Goal: Task Accomplishment & Management: Use online tool/utility

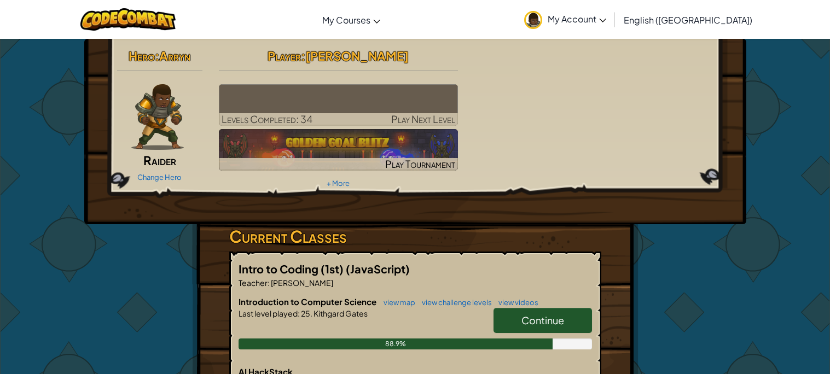
scroll to position [2, 0]
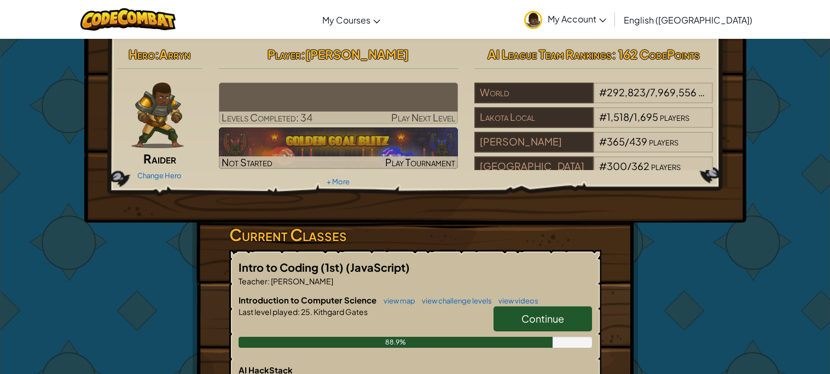
click at [531, 328] on link "Continue" at bounding box center [543, 318] width 99 height 25
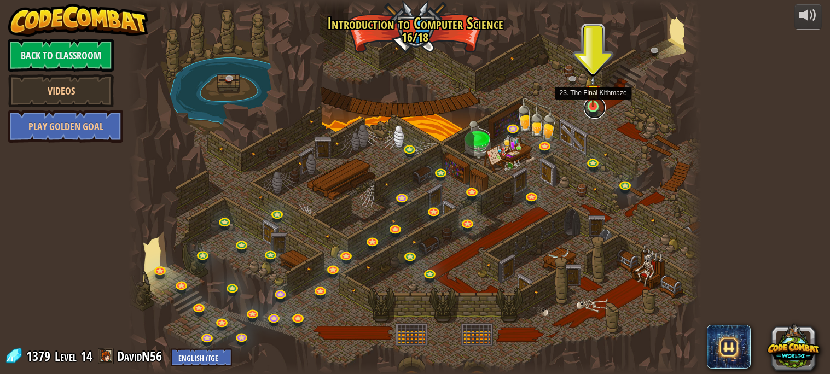
click at [592, 108] on link at bounding box center [595, 108] width 22 height 22
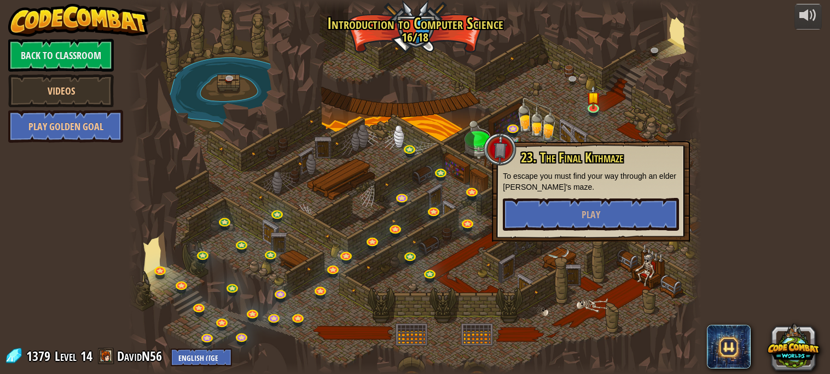
click at [493, 94] on div at bounding box center [415, 187] width 572 height 374
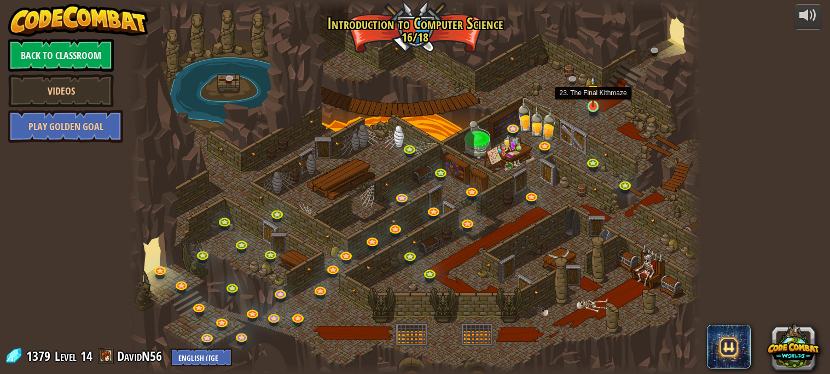
click at [594, 104] on img at bounding box center [593, 92] width 14 height 32
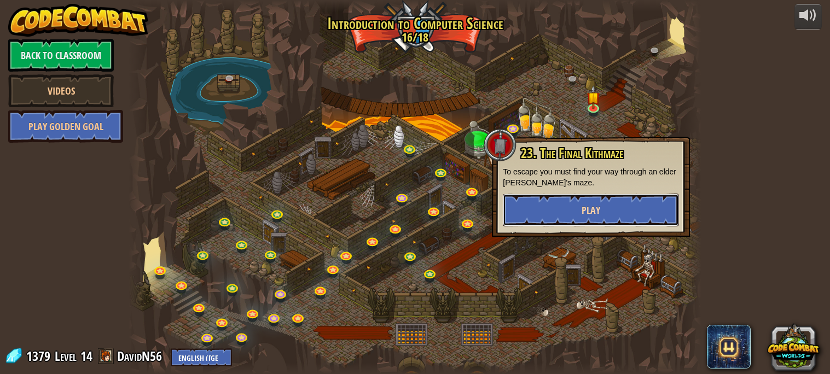
click at [600, 212] on button "Play" at bounding box center [591, 210] width 176 height 33
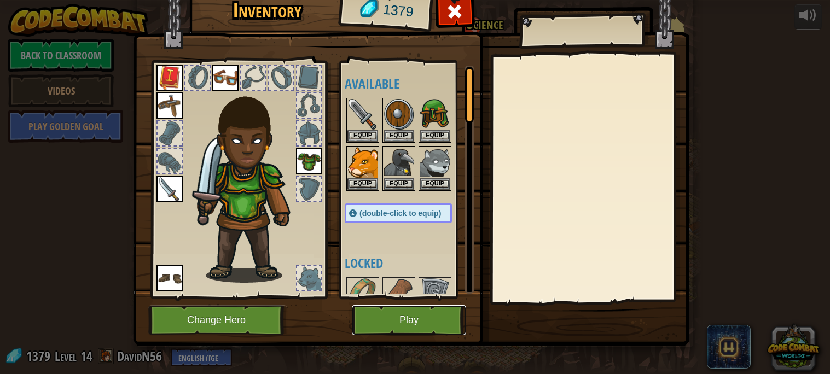
click at [447, 334] on button "Play" at bounding box center [409, 320] width 114 height 30
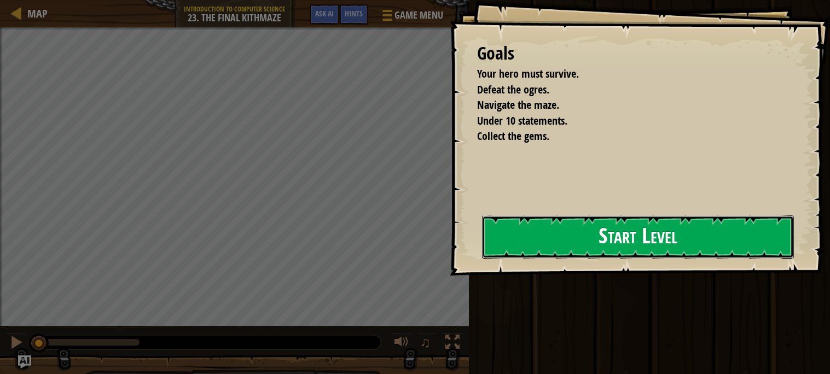
click at [627, 223] on button "Start Level" at bounding box center [638, 237] width 312 height 43
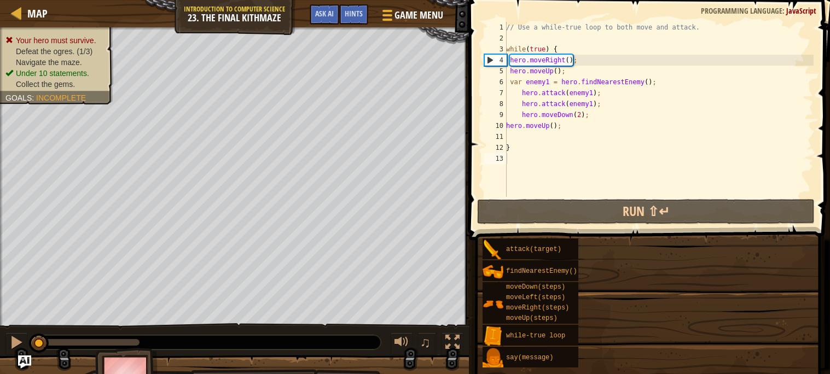
click at [617, 241] on div "attack(target) findNearestEnemy() moveDown(steps) moveLeft(steps) moveRight(ste…" at bounding box center [652, 303] width 340 height 130
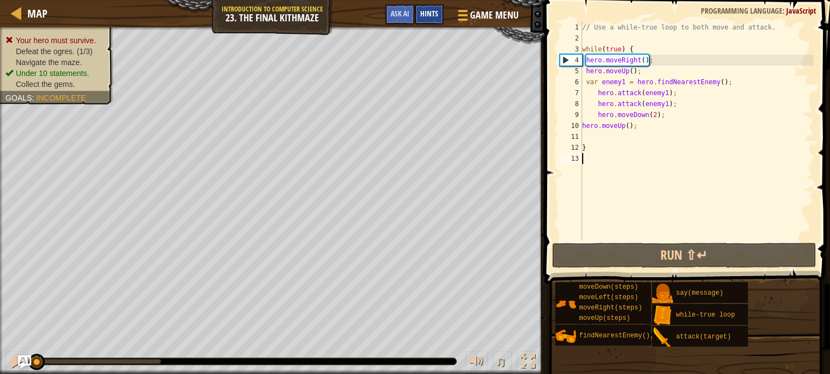
click at [425, 16] on span "Hints" at bounding box center [429, 13] width 18 height 10
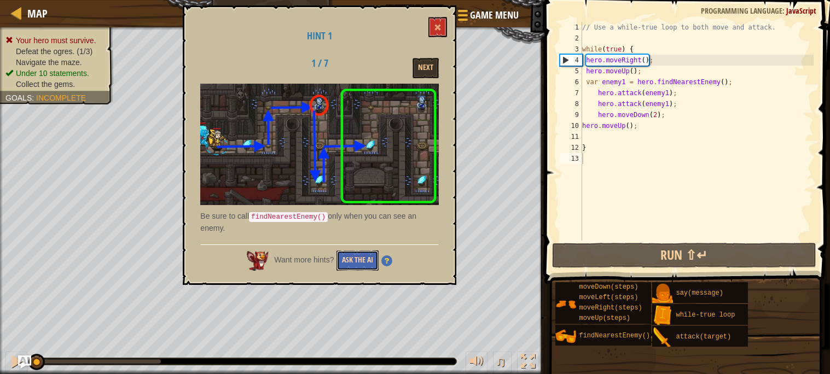
click at [369, 262] on button "Ask the AI" at bounding box center [358, 261] width 42 height 20
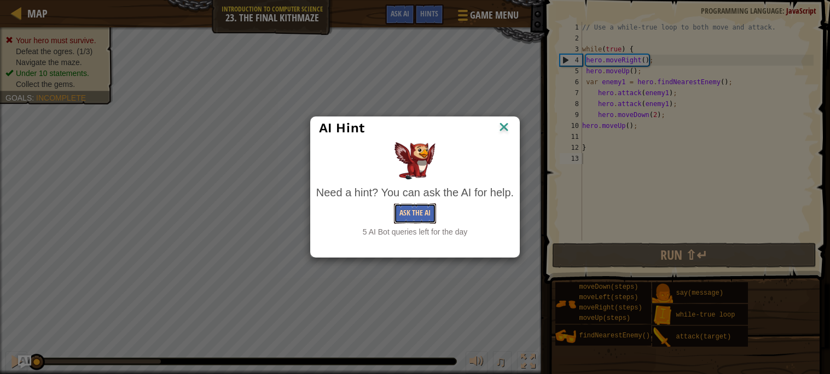
click at [418, 218] on button "Ask the AI" at bounding box center [415, 214] width 42 height 20
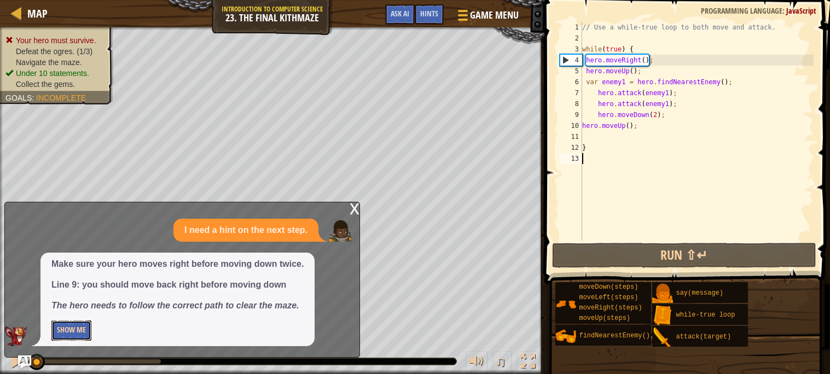
click at [83, 329] on button "Show Me" at bounding box center [71, 331] width 40 height 20
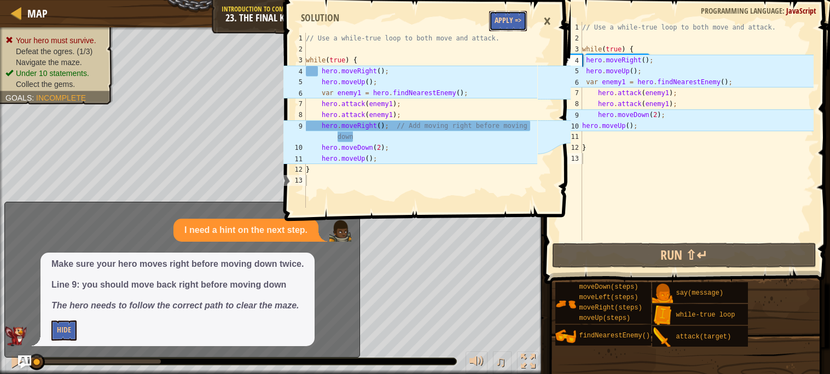
click at [519, 18] on button "Apply =>" at bounding box center [508, 21] width 38 height 20
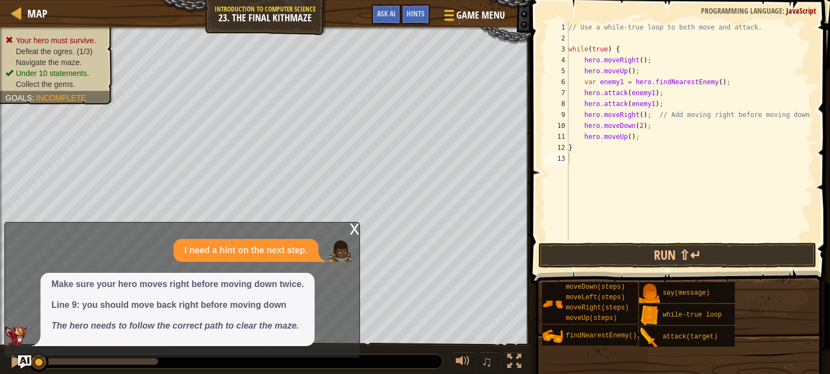
click at [586, 268] on span at bounding box center [682, 126] width 308 height 316
click at [598, 256] on button "Run ⇧↵" at bounding box center [677, 255] width 278 height 25
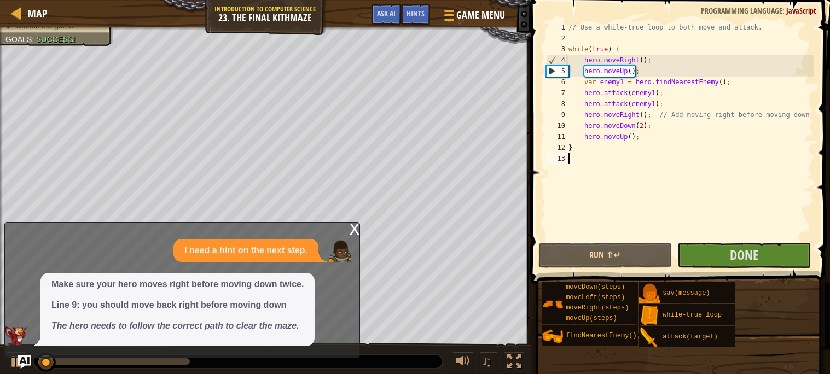
click at [355, 230] on div "x" at bounding box center [355, 228] width 10 height 11
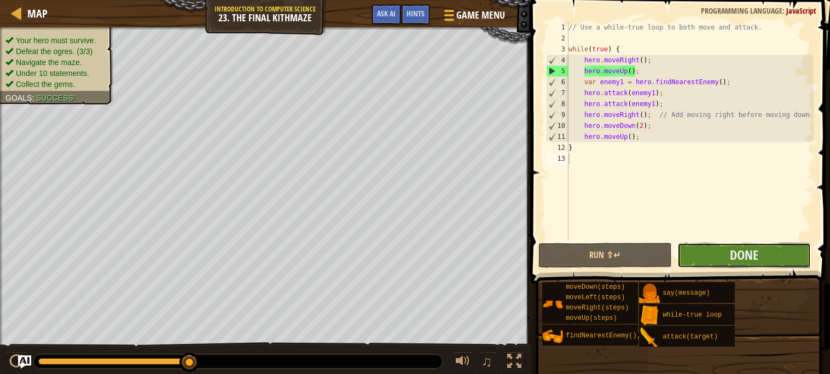
click at [772, 262] on button "Done" at bounding box center [744, 255] width 134 height 25
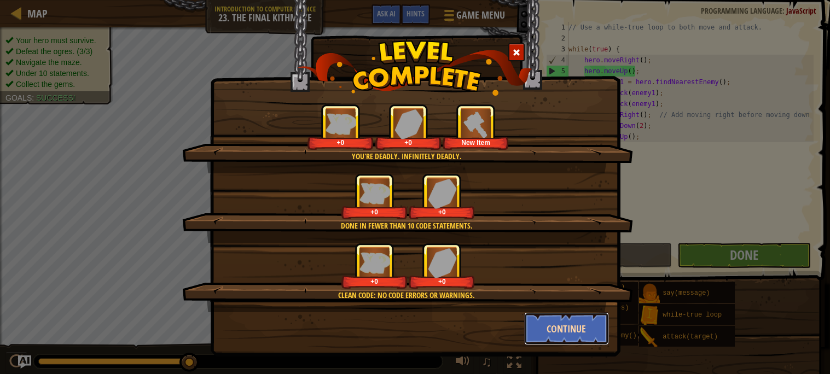
click at [545, 343] on button "Continue" at bounding box center [566, 328] width 85 height 33
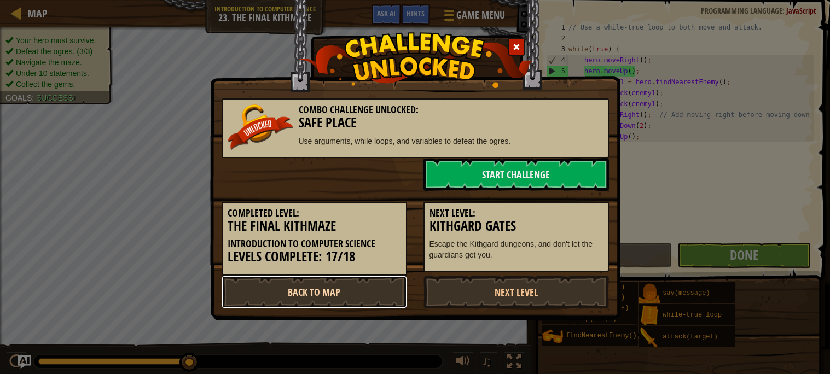
click at [340, 290] on link "Back to Map" at bounding box center [315, 292] width 186 height 33
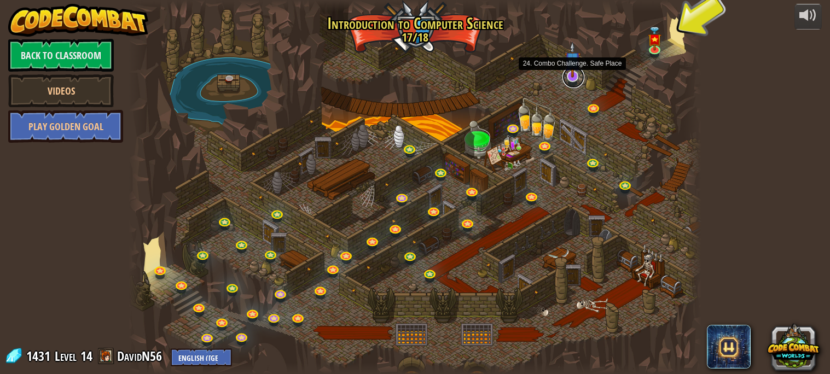
click at [576, 80] on link at bounding box center [574, 77] width 22 height 22
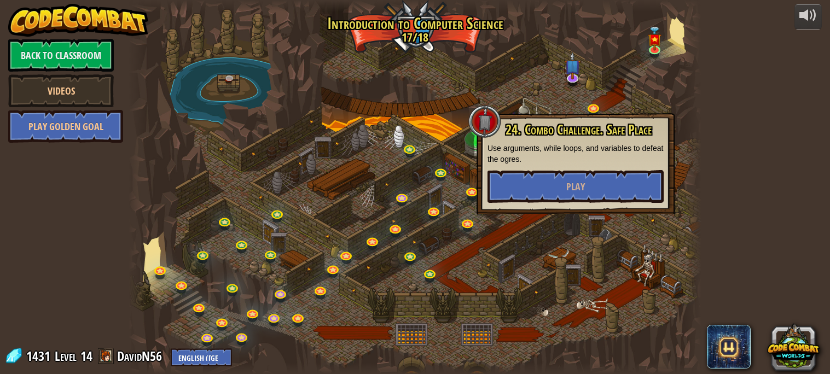
click at [660, 42] on div "25. Kithgard Gates Escape the Kithgard dungeons, and don't let the guardians ge…" at bounding box center [415, 187] width 572 height 374
click at [778, 140] on div "powered by Back to Classroom Videos Play Golden Goal 25. Kithgard Gates 25. Kit…" at bounding box center [415, 187] width 830 height 374
click at [555, 187] on button "Play" at bounding box center [576, 186] width 176 height 33
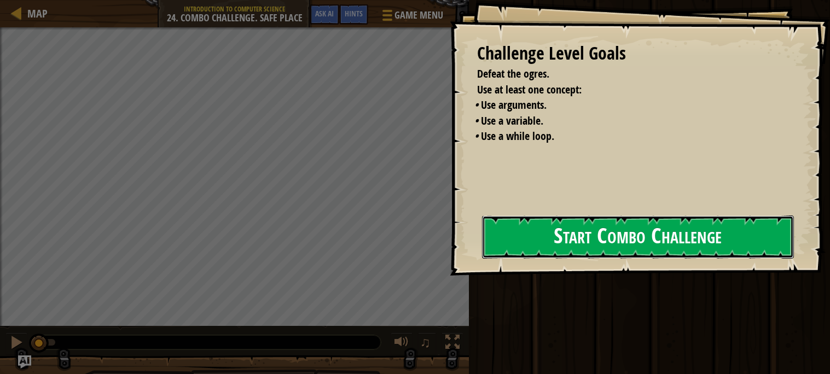
click at [570, 241] on button "Start Combo Challenge" at bounding box center [638, 237] width 312 height 43
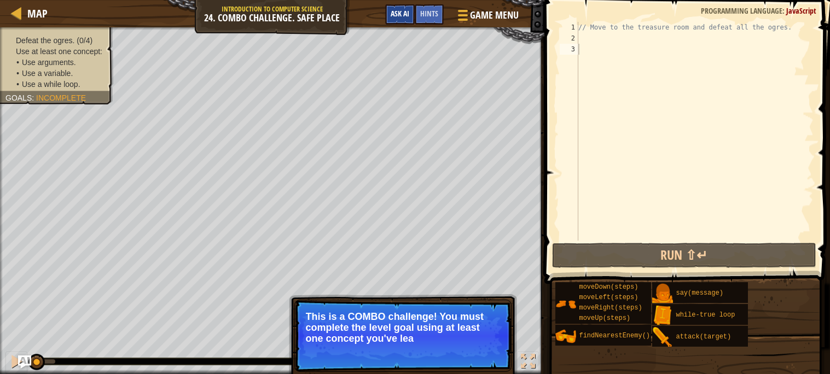
drag, startPoint x: 424, startPoint y: 11, endPoint x: 401, endPoint y: 15, distance: 23.4
click at [401, 15] on div "Game Menu Done Hints Ask AI" at bounding box center [453, 17] width 146 height 26
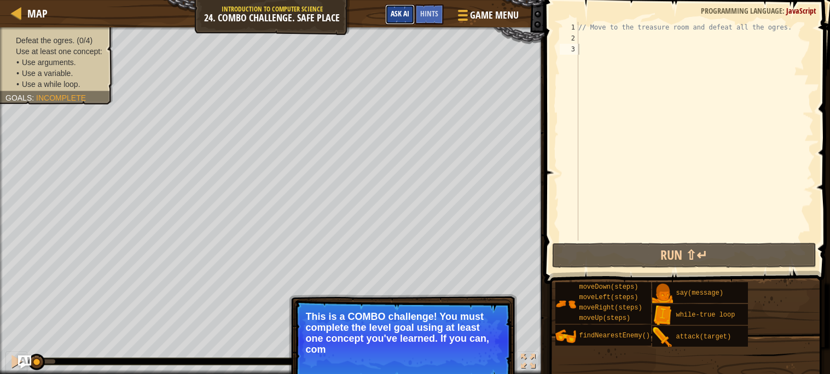
click at [404, 15] on span "Ask AI" at bounding box center [400, 13] width 19 height 10
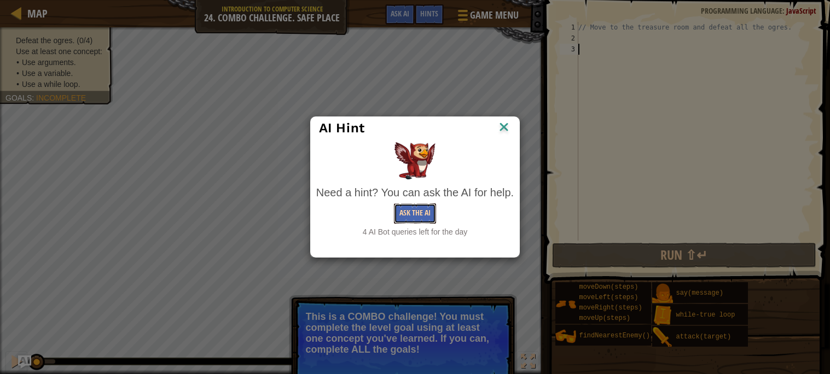
click at [417, 209] on button "Ask the AI" at bounding box center [415, 214] width 42 height 20
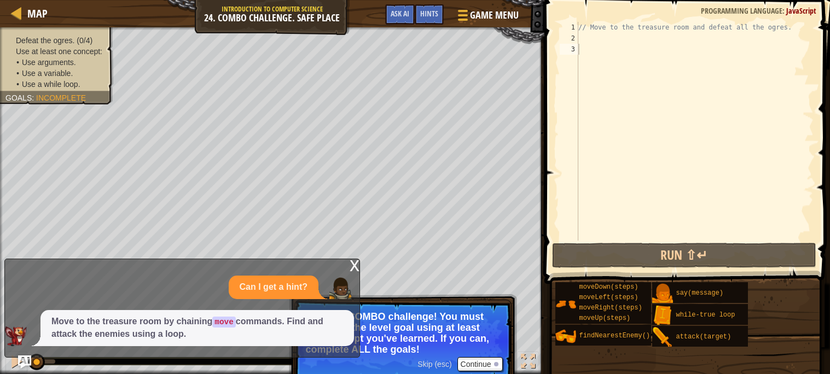
click at [320, 337] on p "Move to the treasure room by chaining move commands. Find and attack the enemie…" at bounding box center [197, 328] width 292 height 25
click at [478, 360] on button "Continue" at bounding box center [480, 364] width 45 height 14
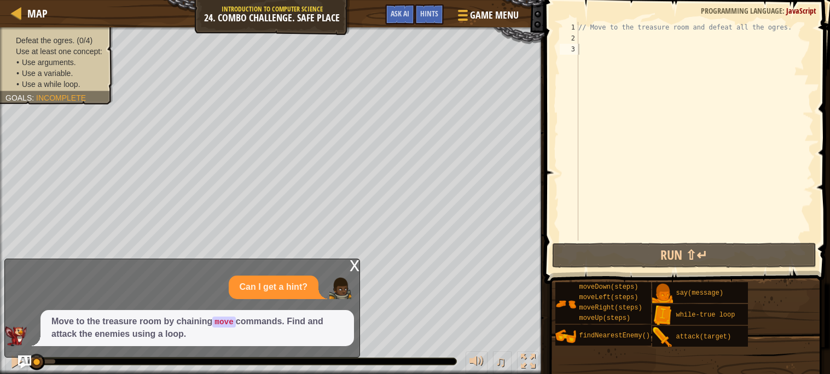
click at [265, 321] on p "Move to the treasure room by chaining move commands. Find and attack the enemie…" at bounding box center [197, 328] width 292 height 25
click at [247, 326] on p "Move to the treasure room by chaining move commands. Find and attack the enemie…" at bounding box center [197, 328] width 292 height 25
click at [173, 323] on p "Move to the treasure room by chaining move commands. Find and attack the enemie…" at bounding box center [197, 328] width 292 height 25
drag, startPoint x: 39, startPoint y: 364, endPoint x: 97, endPoint y: 374, distance: 58.8
click at [97, 374] on div "♫" at bounding box center [272, 359] width 545 height 33
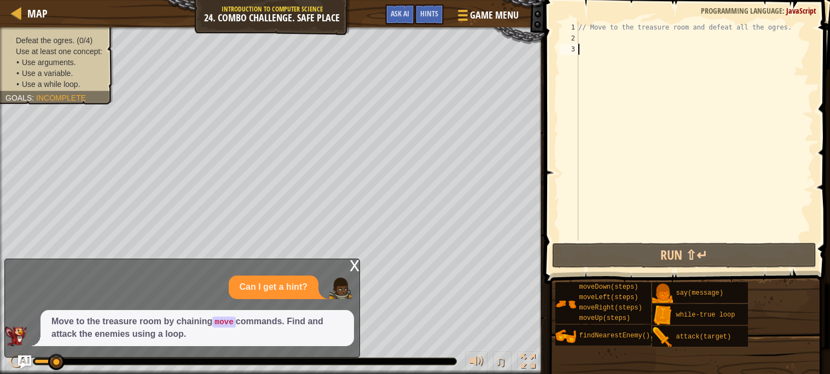
click at [356, 264] on div "x" at bounding box center [355, 264] width 10 height 11
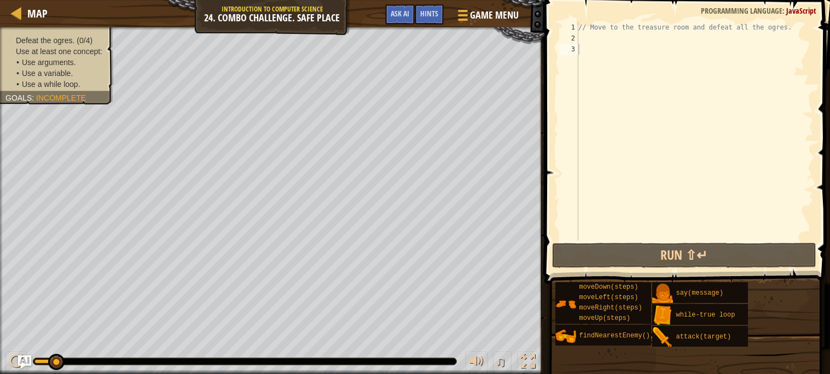
drag, startPoint x: 438, startPoint y: 14, endPoint x: 383, endPoint y: 21, distance: 55.7
click at [383, 21] on div "Game Menu Done Hints Ask AI" at bounding box center [453, 17] width 146 height 26
click at [428, 9] on span "Hints" at bounding box center [429, 13] width 18 height 10
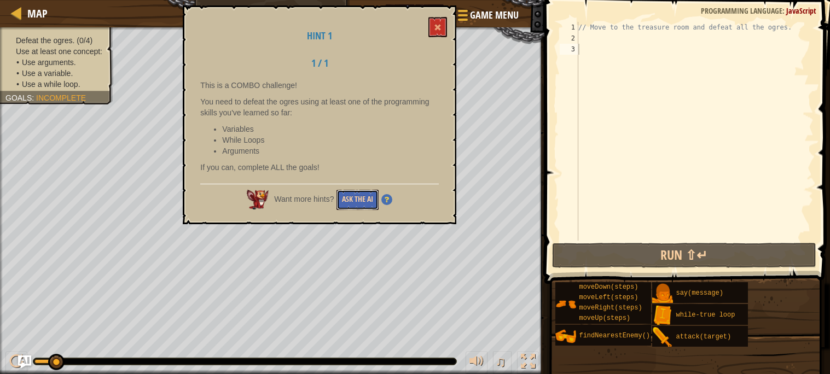
click at [361, 199] on button "Ask the AI" at bounding box center [358, 200] width 42 height 20
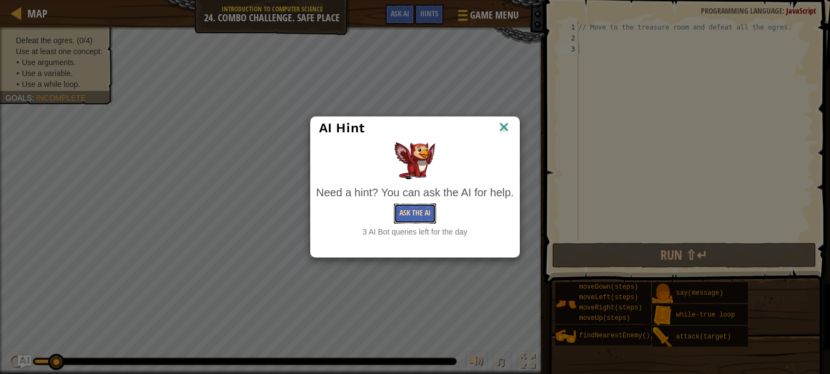
click at [403, 206] on button "Ask the AI" at bounding box center [415, 214] width 42 height 20
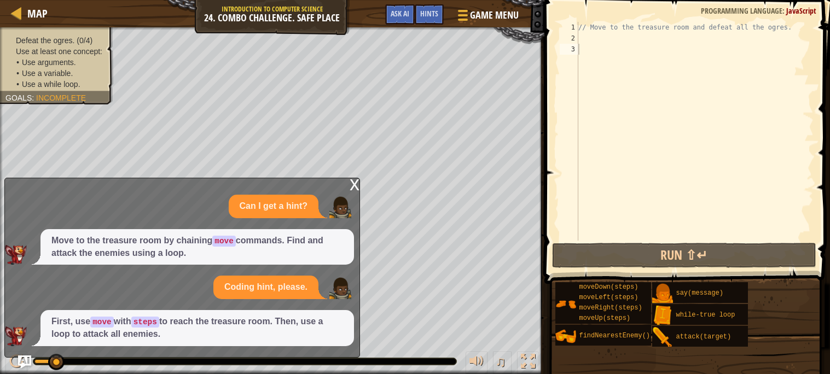
click at [351, 186] on div "x" at bounding box center [355, 183] width 10 height 11
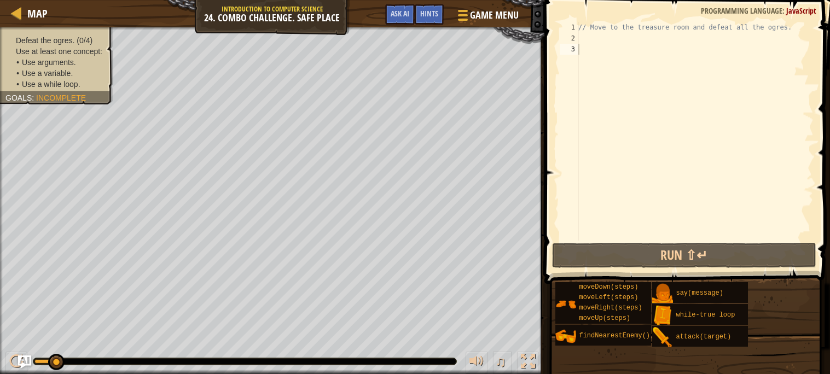
click at [583, 41] on div "// Move to the treasure room and defeat all the ogres." at bounding box center [695, 142] width 238 height 241
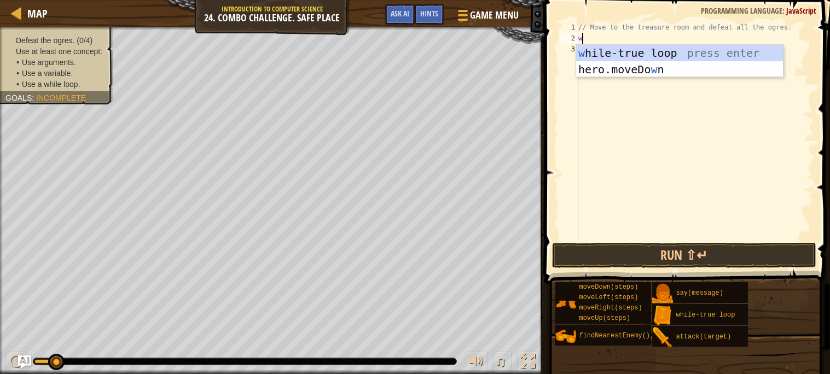
scroll to position [4, 0]
type textarea "wh"
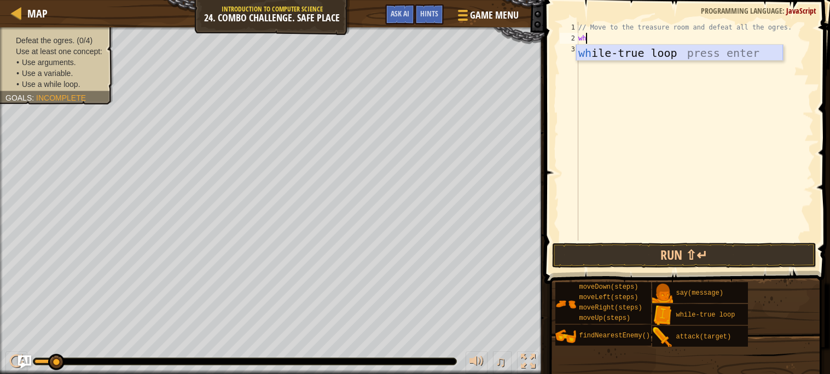
click at [591, 50] on div "wh ile-true loop press enter" at bounding box center [679, 69] width 207 height 49
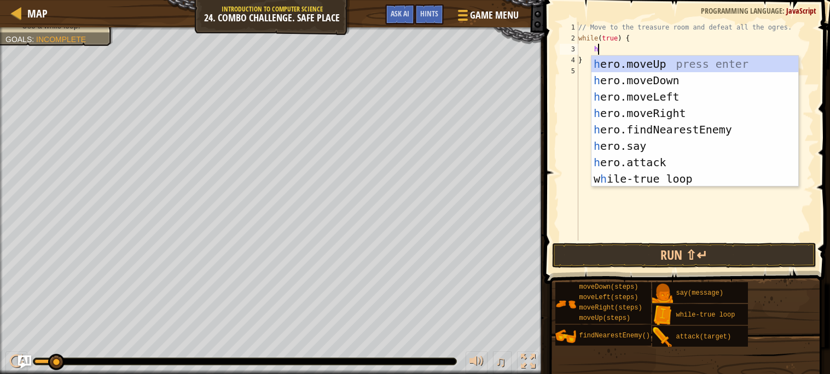
type textarea "he"
click at [698, 63] on div "he ro.moveUp press enter he ro.moveDown press enter he ro.moveLeft press enter …" at bounding box center [695, 138] width 207 height 164
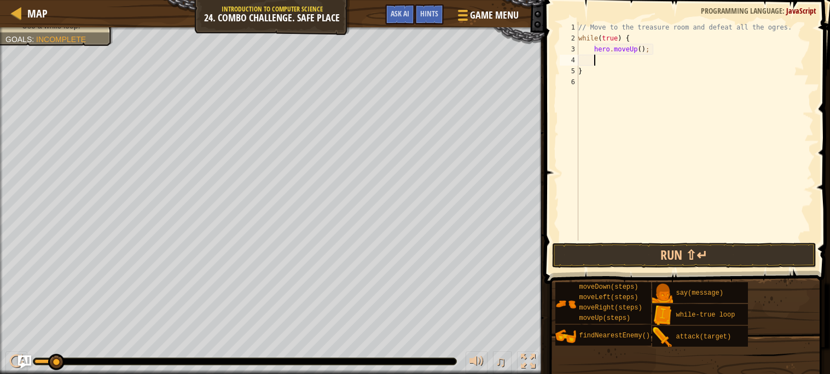
click at [642, 48] on div "// Move to the treasure room and defeat all the ogres. while ( true ) { hero . …" at bounding box center [695, 142] width 238 height 241
type textarea "hero.moveUp(4);"
click at [606, 63] on div "// Move to the treasure room and defeat all the ogres. while ( true ) { hero . …" at bounding box center [695, 142] width 238 height 241
type textarea "he"
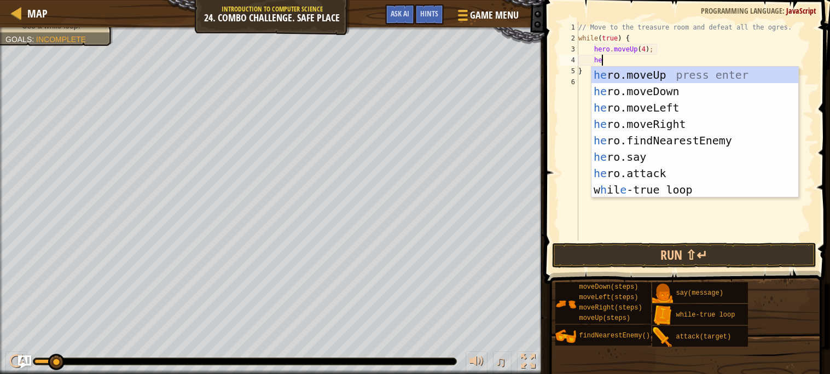
scroll to position [4, 1]
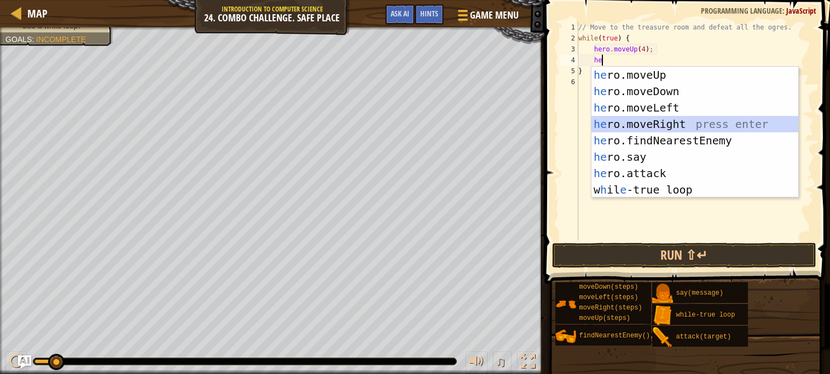
click at [657, 123] on div "he ro.moveUp press enter he ro.moveDown press enter he ro.moveLeft press enter …" at bounding box center [695, 149] width 207 height 164
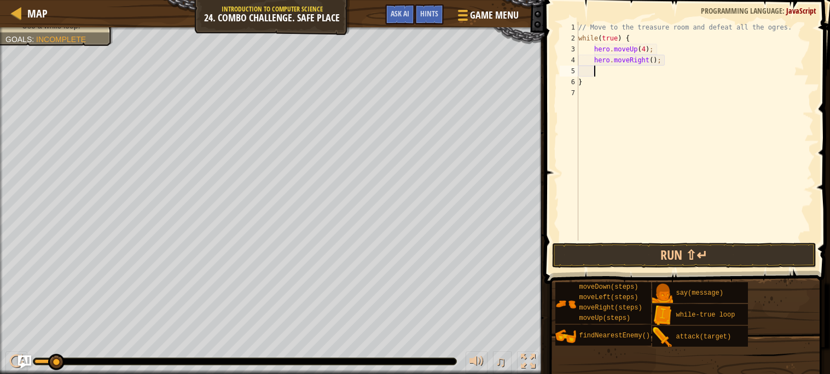
click at [655, 60] on div "// Move to the treasure room and defeat all the ogres. while ( true ) { hero . …" at bounding box center [695, 142] width 238 height 241
type textarea "hero.moveRight()4;"
click at [628, 75] on div "// Move to the treasure room and defeat all the ogres. while ( true ) { hero . …" at bounding box center [695, 142] width 238 height 241
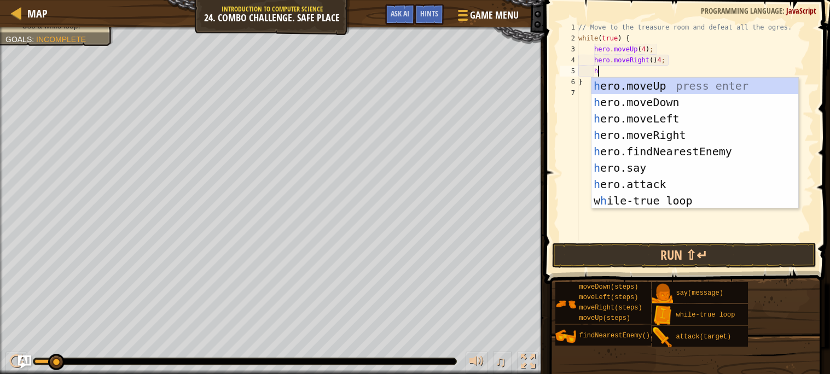
type textarea "he"
click at [675, 102] on div "he ro.moveUp press enter he ro.moveDown press enter he ro.moveLeft press enter …" at bounding box center [695, 160] width 207 height 164
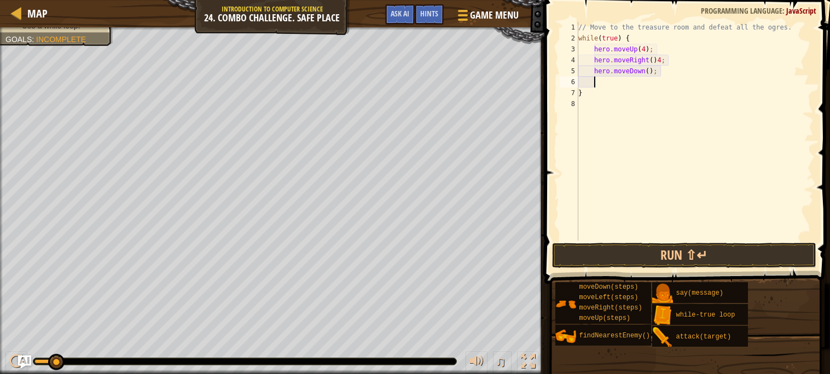
scroll to position [4, 1]
click at [650, 68] on div "// Move to the treasure room and defeat all the ogres. while ( true ) { hero . …" at bounding box center [695, 142] width 238 height 241
type textarea "hero.moveDown(3);"
click at [632, 87] on div "// Move to the treasure room and defeat all the ogres. while ( true ) { hero . …" at bounding box center [695, 142] width 238 height 241
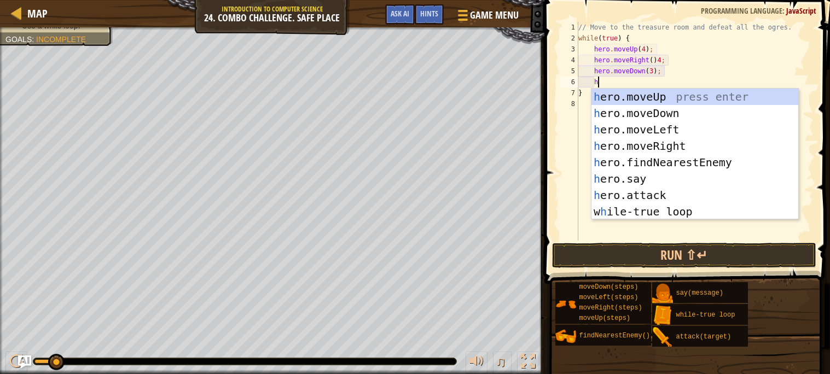
type textarea "he"
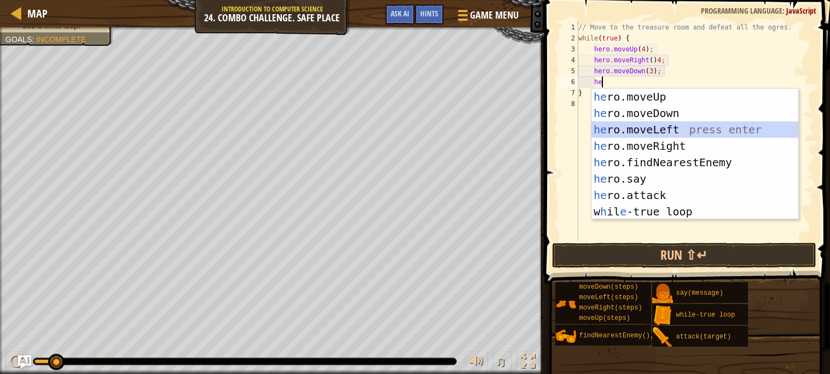
click at [669, 131] on div "he ro.moveUp press enter he ro.moveDown press enter he ro.moveLeft press enter …" at bounding box center [695, 171] width 207 height 164
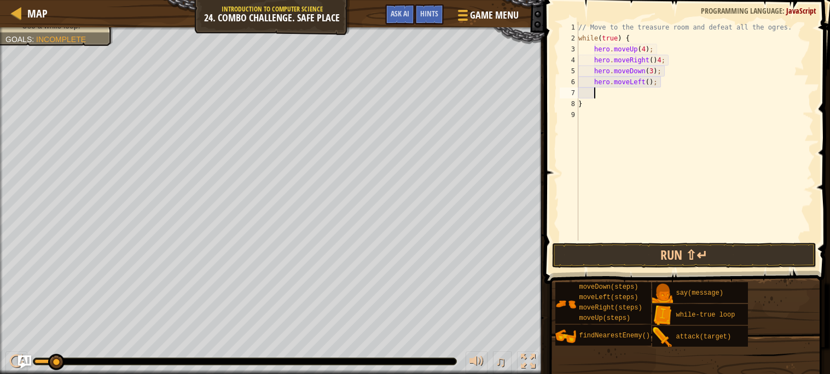
click at [651, 82] on div "// Move to the treasure room and defeat all the ogres. while ( true ) { hero . …" at bounding box center [695, 142] width 238 height 241
click at [616, 99] on div "// Move to the treasure room and defeat all the ogres. while ( true ) { hero . …" at bounding box center [695, 142] width 238 height 241
type textarea "}"
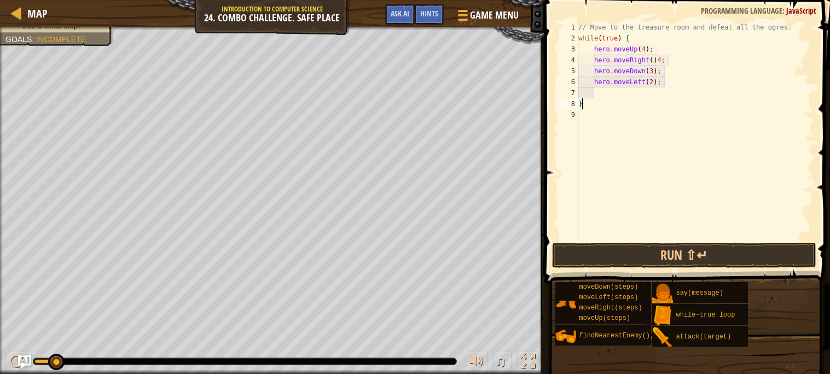
click at [619, 100] on div "// Move to the treasure room and defeat all the ogres. while ( true ) { hero . …" at bounding box center [695, 142] width 238 height 241
click at [600, 94] on div "// Move to the treasure room and defeat all the ogres. while ( true ) { hero . …" at bounding box center [695, 142] width 238 height 241
type textarea "h"
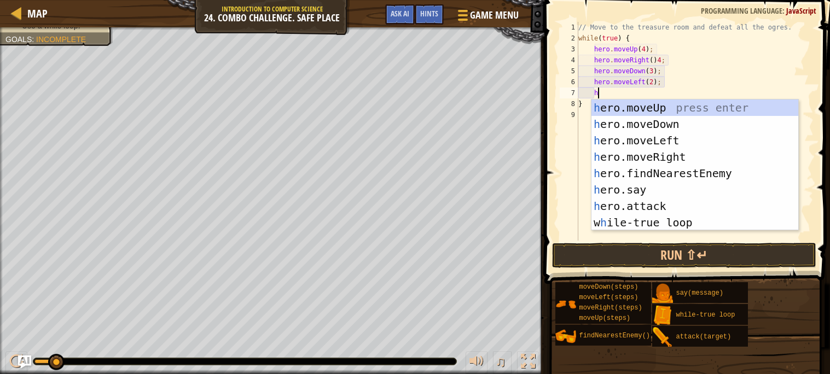
scroll to position [4, 1]
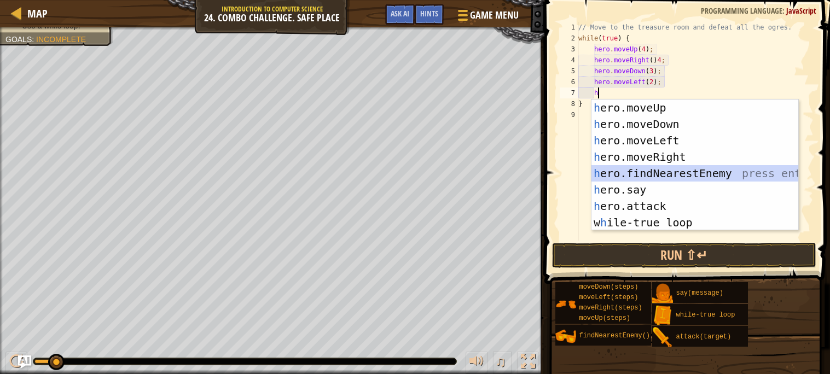
click at [661, 173] on div "h ero.moveUp press enter h ero.moveDown press enter h ero.moveLeft press enter …" at bounding box center [695, 182] width 207 height 164
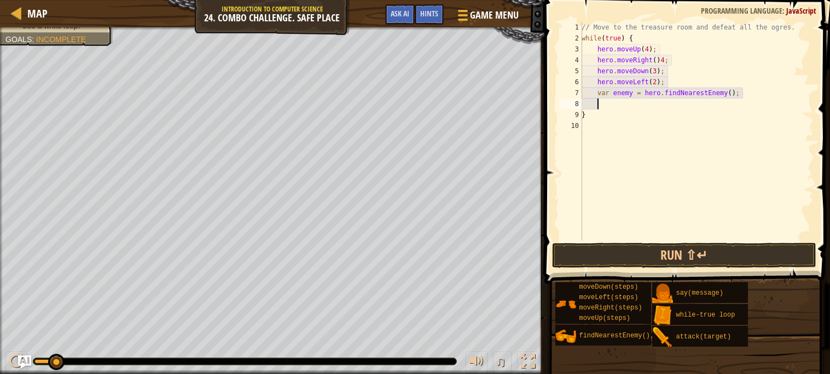
click at [633, 92] on div "// Move to the treasure room and defeat all the ogres. while ( true ) { hero . …" at bounding box center [697, 142] width 234 height 241
type textarea "var enemy1 = hero.findNearestEnemy();"
click at [610, 107] on div "// Move to the treasure room and defeat all the ogres. while ( true ) { hero . …" at bounding box center [697, 142] width 234 height 241
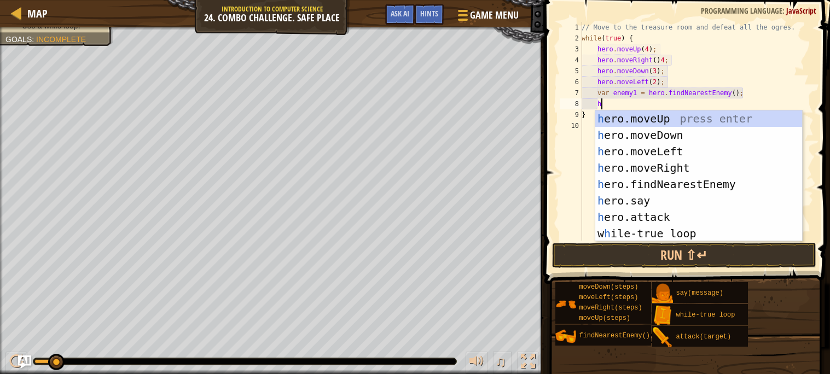
scroll to position [4, 1]
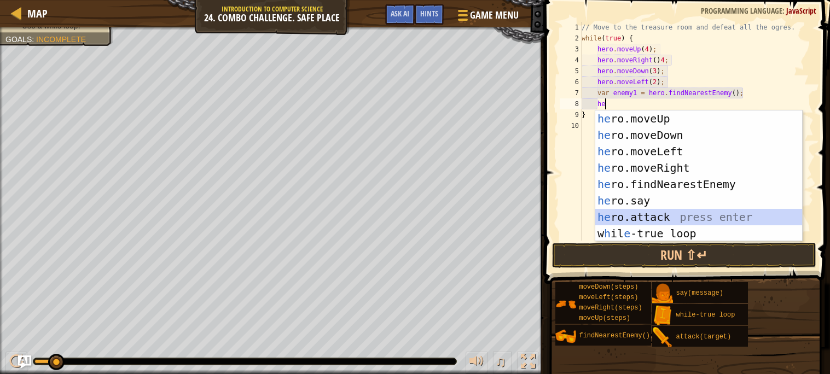
click at [666, 219] on div "he ro.moveUp press enter he ro.moveDown press enter he ro.moveLeft press enter …" at bounding box center [698, 193] width 207 height 164
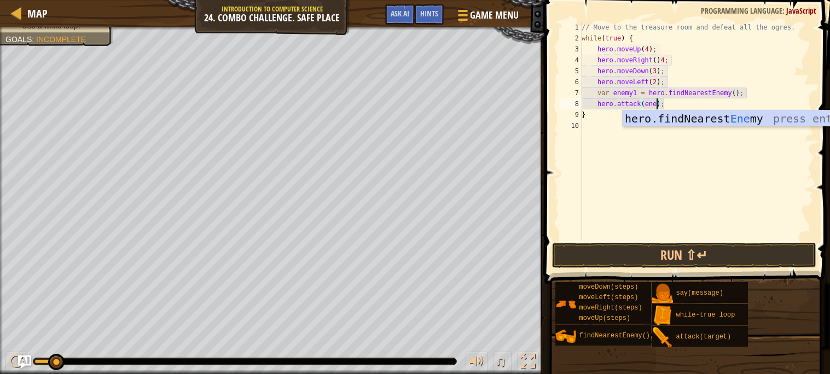
scroll to position [4, 7]
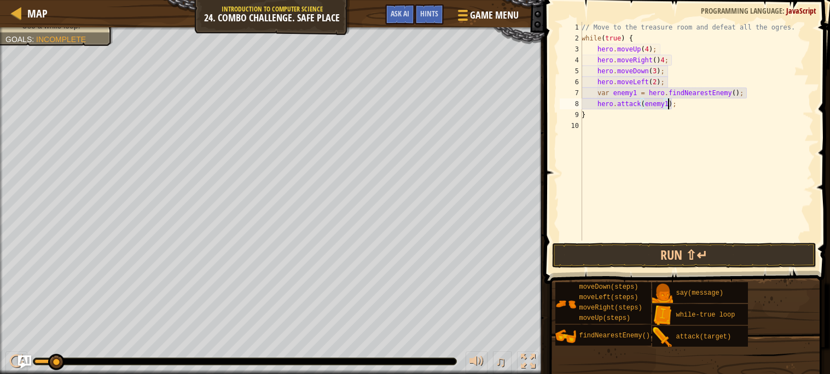
type textarea "hero.attack(enemy1);"
click at [639, 124] on div "// Move to the treasure room and defeat all the ogres. while ( true ) { hero . …" at bounding box center [697, 142] width 234 height 241
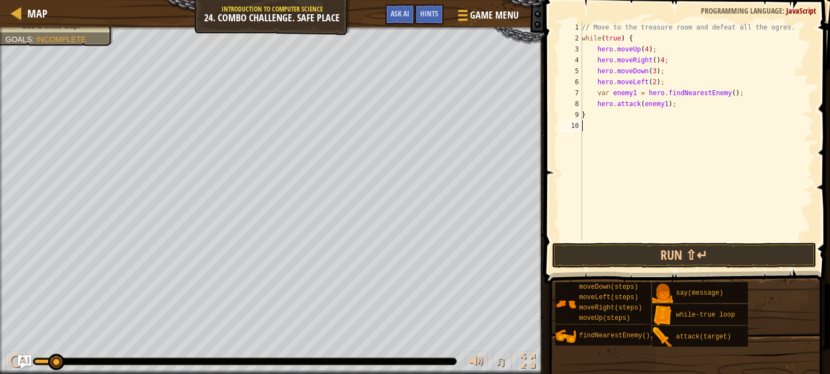
scroll to position [4, 0]
click at [630, 115] on div "// Move to the treasure room and defeat all the ogres. while ( true ) { hero . …" at bounding box center [697, 142] width 234 height 241
click at [694, 109] on div "// Move to the treasure room and defeat all the ogres. while ( true ) { hero . …" at bounding box center [697, 142] width 234 height 241
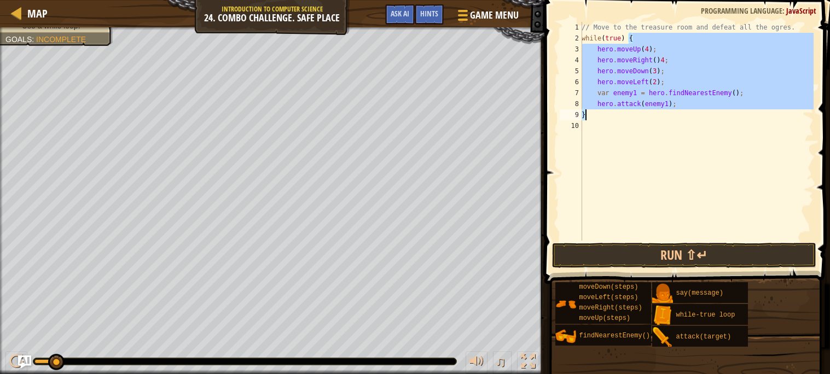
drag, startPoint x: 694, startPoint y: 109, endPoint x: 666, endPoint y: 106, distance: 28.7
click at [666, 106] on div "// Move to the treasure room and defeat all the ogres. while ( true ) { hero . …" at bounding box center [697, 142] width 234 height 241
click at [714, 114] on div "// Move to the treasure room and defeat all the ogres. while ( true ) { hero . …" at bounding box center [697, 131] width 234 height 219
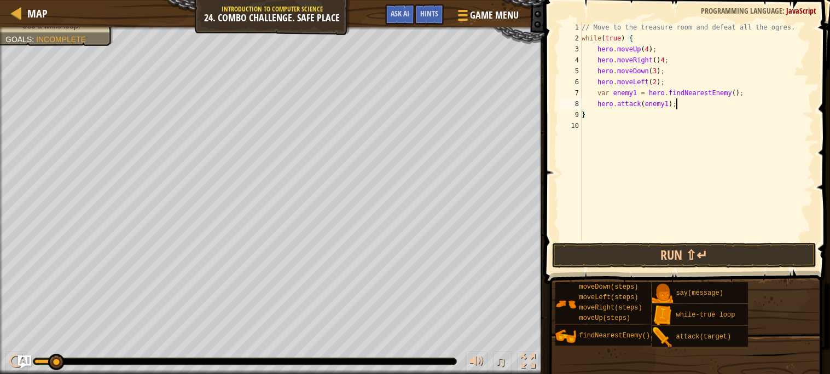
click at [701, 108] on div "// Move to the treasure room and defeat all the ogres. while ( true ) { hero . …" at bounding box center [697, 142] width 234 height 241
click at [682, 107] on div "// Move to the treasure room and defeat all the ogres. while ( true ) { hero . …" at bounding box center [697, 131] width 234 height 219
type textarea "hero.attack(enemy1);"
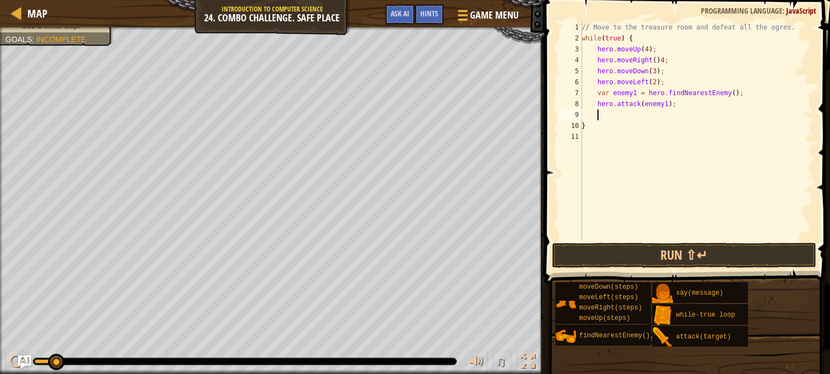
paste textarea
click at [602, 243] on button "Run ⇧↵" at bounding box center [684, 255] width 264 height 25
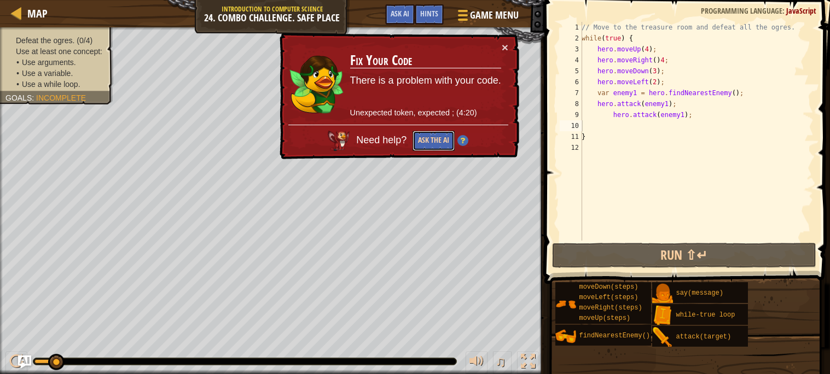
click at [440, 144] on button "Ask the AI" at bounding box center [434, 141] width 42 height 20
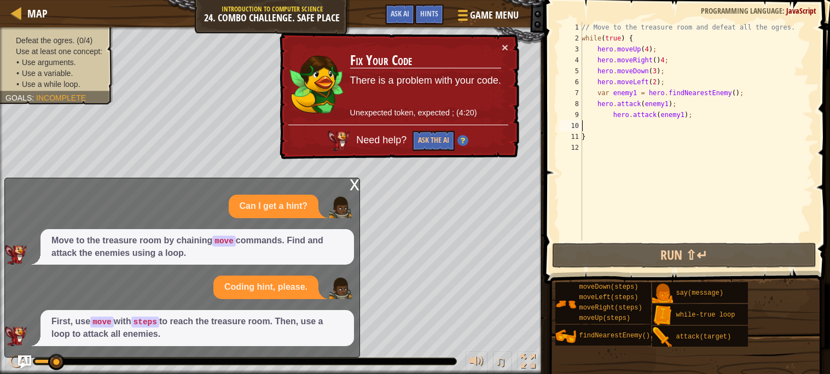
click at [302, 285] on p "Coding hint, please." at bounding box center [265, 287] width 83 height 13
click at [356, 179] on div "x" at bounding box center [355, 183] width 10 height 11
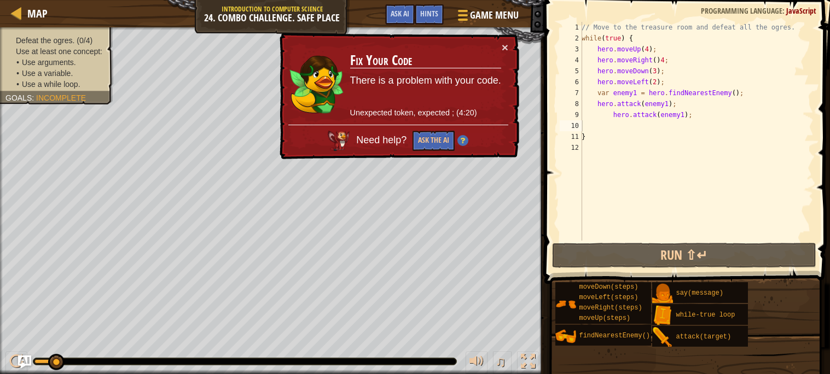
click at [509, 47] on div "× Fix Your Code There is a problem with your code. Unexpected token, expected ;…" at bounding box center [398, 96] width 242 height 127
click at [502, 43] on button "×" at bounding box center [505, 47] width 7 height 11
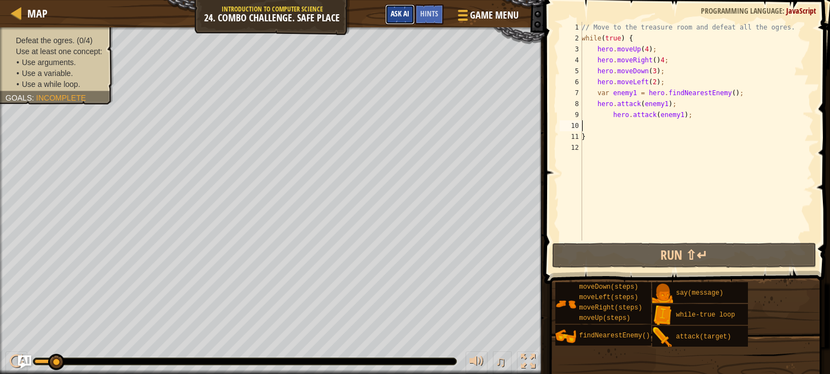
click at [408, 13] on span "Ask AI" at bounding box center [400, 13] width 19 height 10
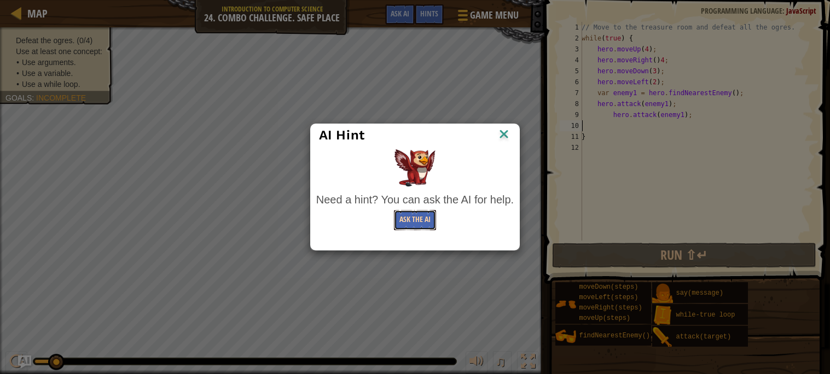
click at [419, 219] on button "Ask the AI" at bounding box center [415, 220] width 42 height 20
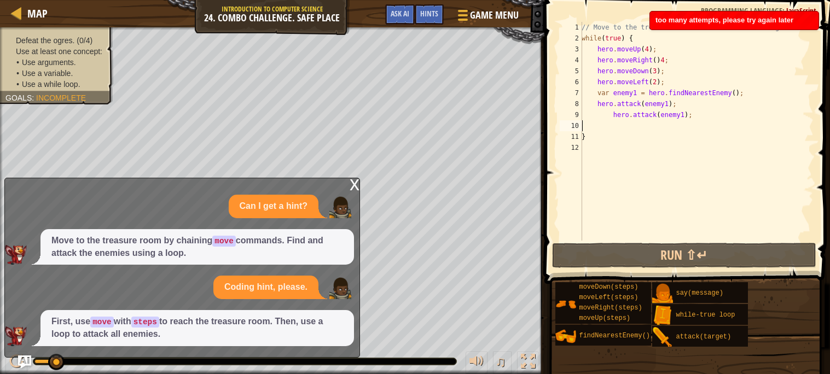
click at [700, 122] on div "// Move to the treasure room and defeat all the ogres. while ( true ) { hero . …" at bounding box center [697, 142] width 234 height 241
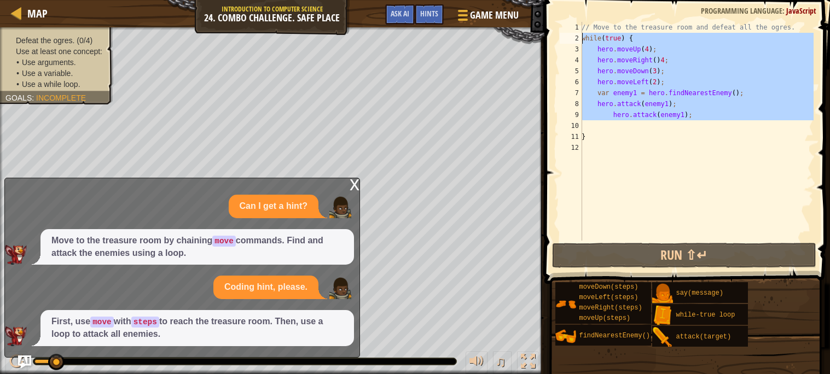
drag, startPoint x: 700, startPoint y: 122, endPoint x: 582, endPoint y: 36, distance: 146.6
click at [582, 36] on div "1 2 3 4 5 6 7 8 9 10 11 12 // Move to the treasure room and defeat all the ogre…" at bounding box center [686, 131] width 256 height 219
type textarea "while(true) { hero.moveUp(4);"
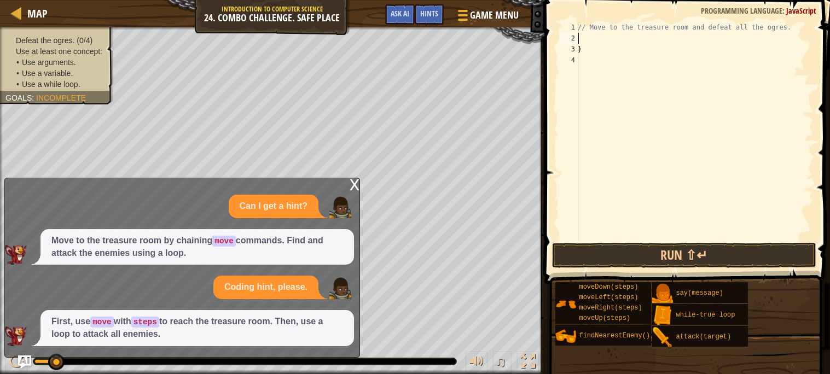
click at [348, 189] on div "x Can I get a hint? Move to the treasure room by chaining move commands. Find a…" at bounding box center [182, 268] width 356 height 180
click at [353, 181] on div "x" at bounding box center [355, 183] width 10 height 11
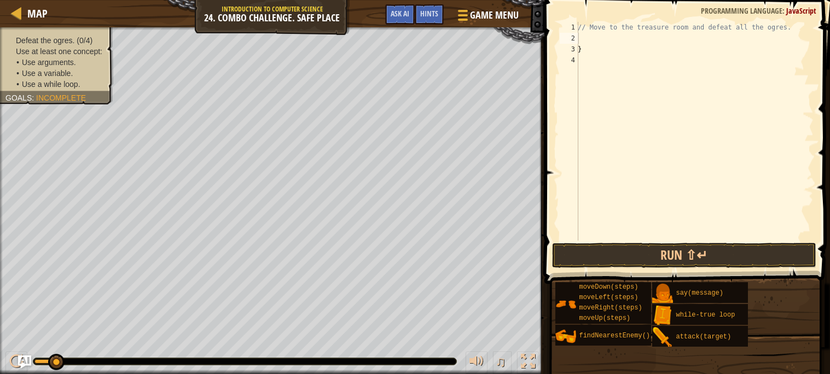
click at [598, 55] on div "// Move to the treasure room and defeat all the ogres. }" at bounding box center [695, 142] width 238 height 241
type textarea "}"
click at [603, 41] on div "// Move to the treasure room and defeat all the ogres." at bounding box center [695, 142] width 238 height 241
click at [591, 38] on div "// Move to the treasure room and defeat all the ogres." at bounding box center [695, 142] width 238 height 241
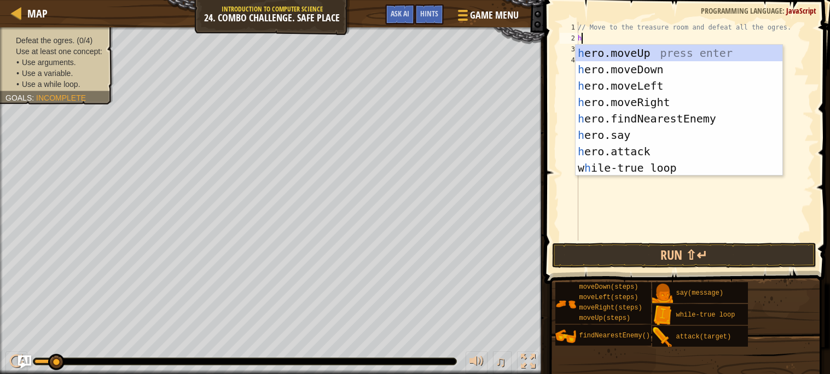
type textarea "he"
click at [590, 47] on div "he ro.moveUp press enter he ro.moveDown press enter he ro.moveLeft press enter …" at bounding box center [679, 127] width 207 height 164
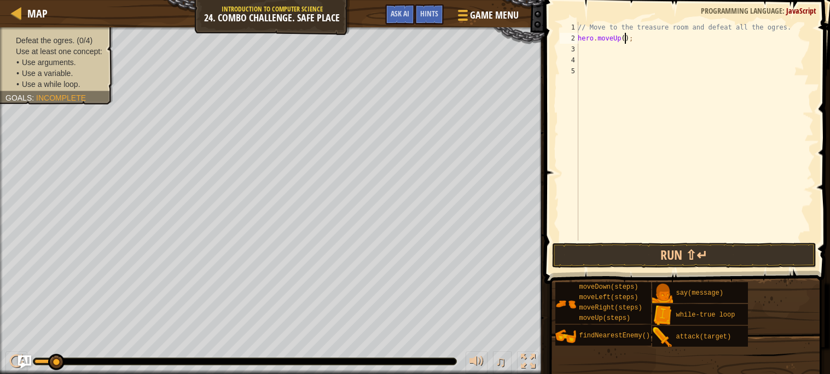
click at [627, 39] on div "// Move to the treasure room and defeat all the ogres. hero . moveUp ( ) ;" at bounding box center [695, 142] width 238 height 241
type textarea "hero.moveUp(4);"
click at [598, 49] on div "// Move to the treasure room and defeat all the ogres. hero . moveUp ( 4 ) ;" at bounding box center [695, 142] width 238 height 241
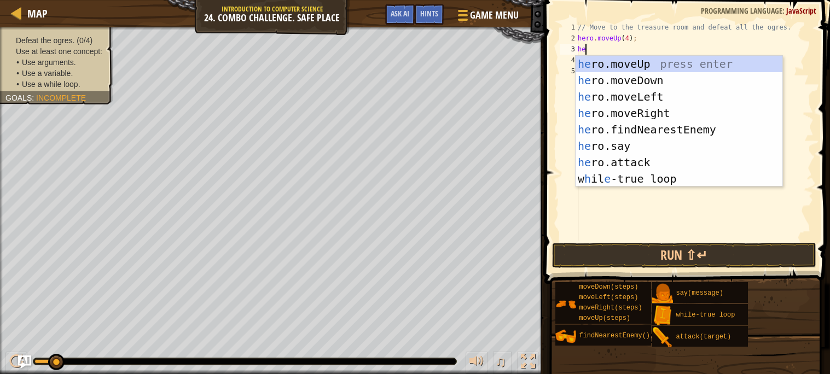
type textarea "he"
click at [656, 115] on div "he ro.moveUp press enter he ro.moveDown press enter he ro.moveLeft press enter …" at bounding box center [679, 138] width 207 height 164
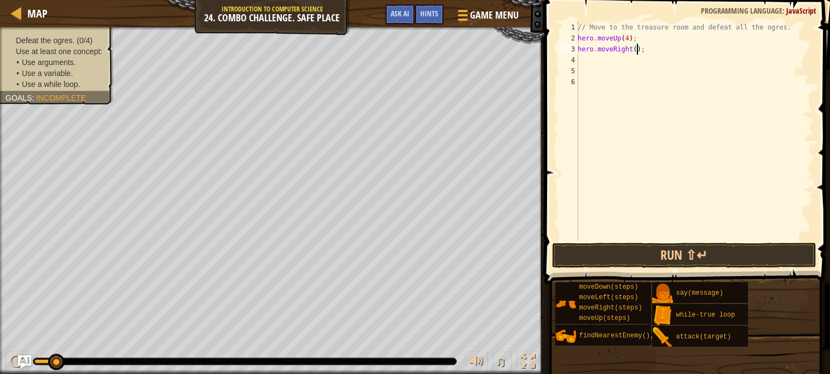
click at [639, 51] on div "// Move to the treasure room and defeat all the ogres. hero . moveUp ( 4 ) ; he…" at bounding box center [695, 142] width 238 height 241
type textarea "hero.moveRight(4);"
click at [631, 65] on div "// Move to the treasure room and defeat all the ogres. hero . moveUp ( 4 ) ; he…" at bounding box center [695, 142] width 238 height 241
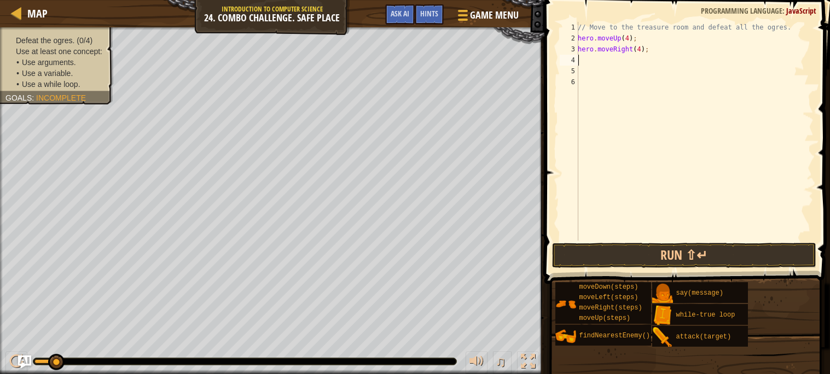
click at [631, 65] on div "// Move to the treasure room and defeat all the ogres. hero . moveUp ( 4 ) ; he…" at bounding box center [695, 142] width 238 height 241
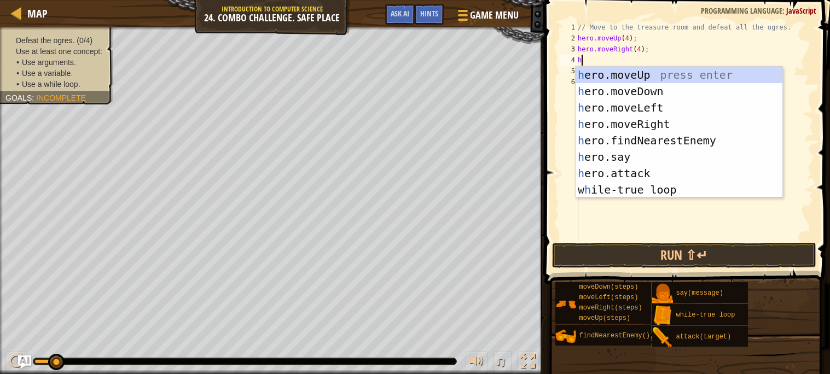
type textarea "he"
click at [630, 86] on div "he ro.moveUp press enter he ro.moveDown press enter he ro.moveLeft press enter …" at bounding box center [679, 149] width 207 height 164
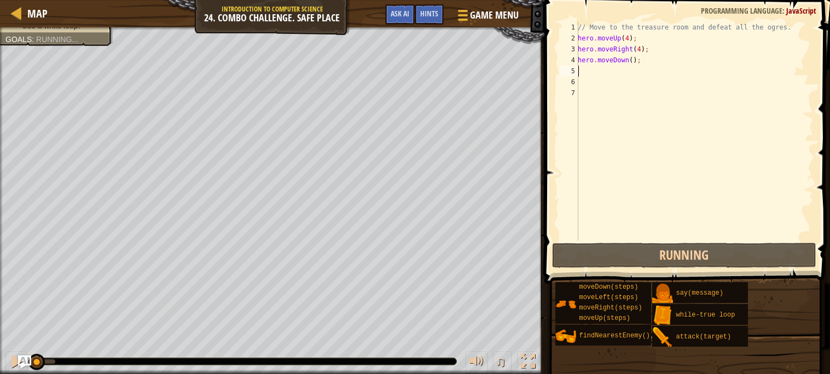
click at [632, 60] on div "// Move to the treasure room and defeat all the ogres. hero . moveUp ( 4 ) ; he…" at bounding box center [695, 142] width 238 height 241
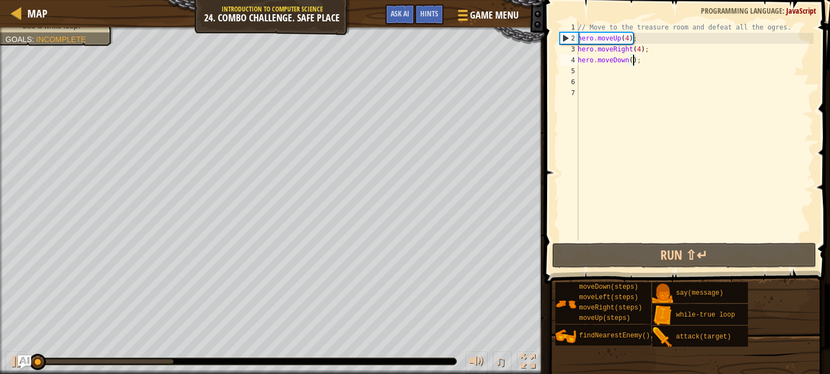
scroll to position [4, 4]
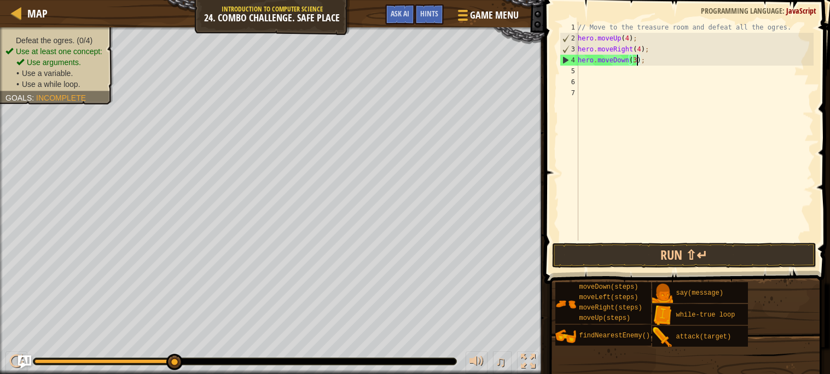
drag, startPoint x: 72, startPoint y: 361, endPoint x: 239, endPoint y: 370, distance: 167.2
click at [239, 370] on div "♫" at bounding box center [272, 359] width 545 height 33
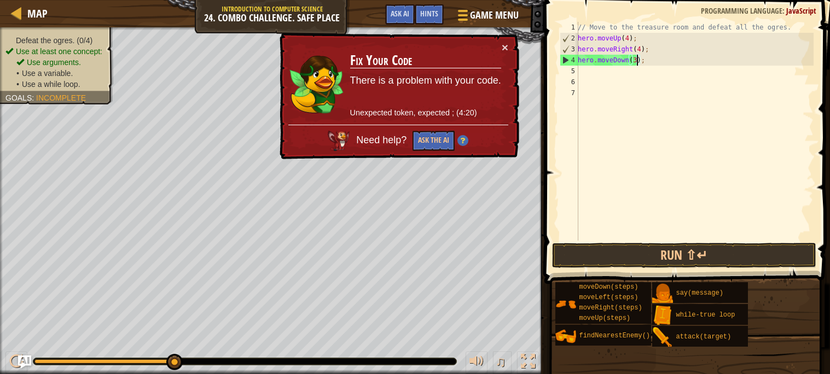
type textarea "hero.moveDown(3);"
click at [510, 48] on div "× Fix Your Code There is a problem with your code. Unexpected token, expected ;…" at bounding box center [398, 96] width 242 height 127
click at [509, 41] on div "× Fix Your Code There is a problem with your code. Unexpected token, expected ;…" at bounding box center [398, 96] width 242 height 127
click at [506, 45] on button "×" at bounding box center [505, 47] width 7 height 11
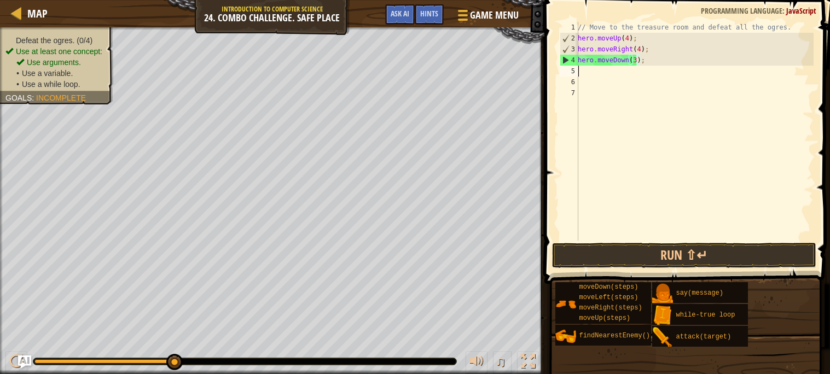
click at [658, 66] on div "// Move to the treasure room and defeat all the ogres. hero . moveUp ( 4 ) ; he…" at bounding box center [695, 142] width 238 height 241
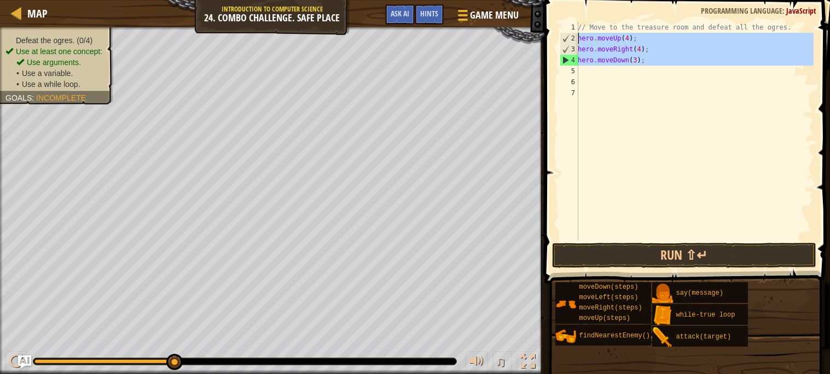
drag, startPoint x: 658, startPoint y: 66, endPoint x: 584, endPoint y: 40, distance: 78.7
click at [584, 40] on div "// Move to the treasure room and defeat all the ogres. hero . moveUp ( 4 ) ; he…" at bounding box center [695, 142] width 238 height 241
click at [657, 63] on div "// Move to the treasure room and defeat all the ogres. hero . moveUp ( 4 ) ; he…" at bounding box center [695, 131] width 238 height 219
type textarea "hero.moveDown(3);"
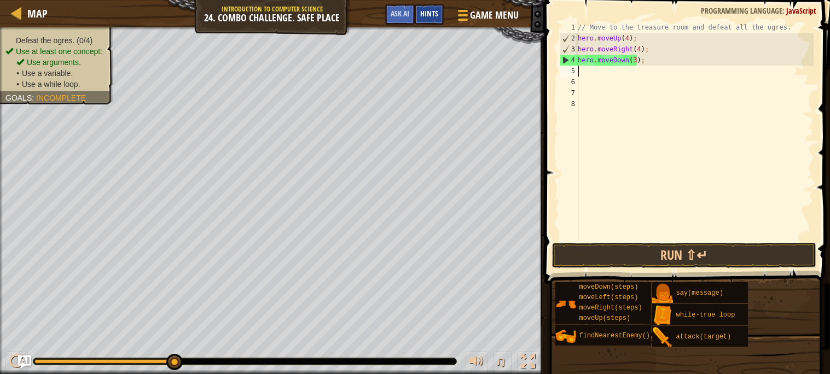
click at [427, 13] on span "Hints" at bounding box center [429, 13] width 18 height 10
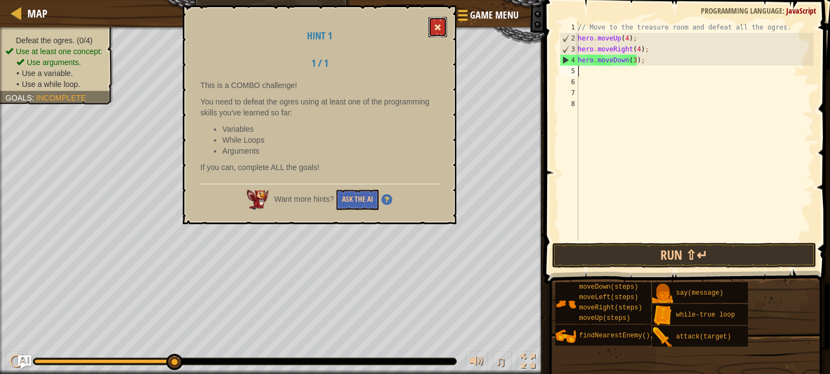
click at [439, 22] on button at bounding box center [437, 27] width 19 height 20
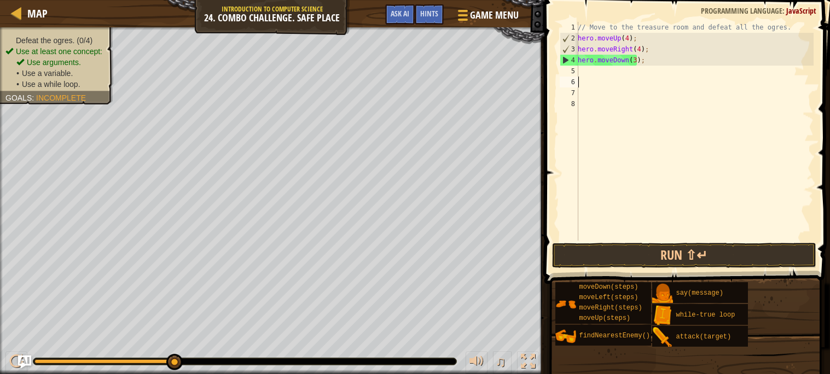
click at [589, 79] on div "// Move to the treasure room and defeat all the ogres. hero . moveUp ( 4 ) ; he…" at bounding box center [695, 142] width 238 height 241
click at [588, 77] on div "// Move to the treasure room and defeat all the ogres. hero . moveUp ( 4 ) ; he…" at bounding box center [695, 142] width 238 height 241
type textarea "h"
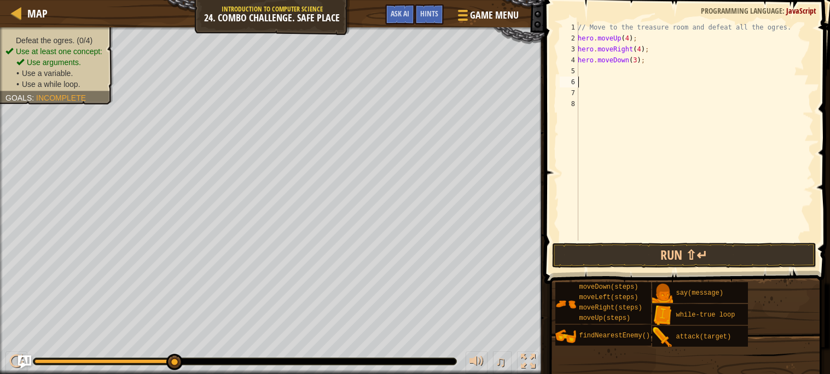
click at [583, 72] on div "// Move to the treasure room and defeat all the ogres. hero . moveUp ( 4 ) ; he…" at bounding box center [695, 142] width 238 height 241
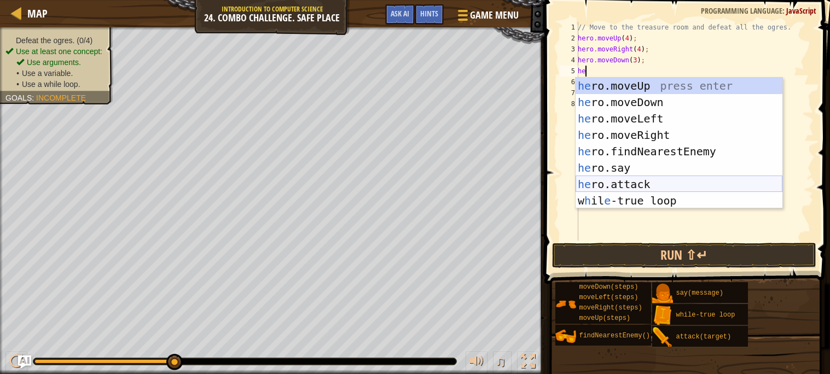
click at [646, 182] on div "he ro.moveUp press enter he ro.moveDown press enter he ro.moveLeft press enter …" at bounding box center [679, 160] width 207 height 164
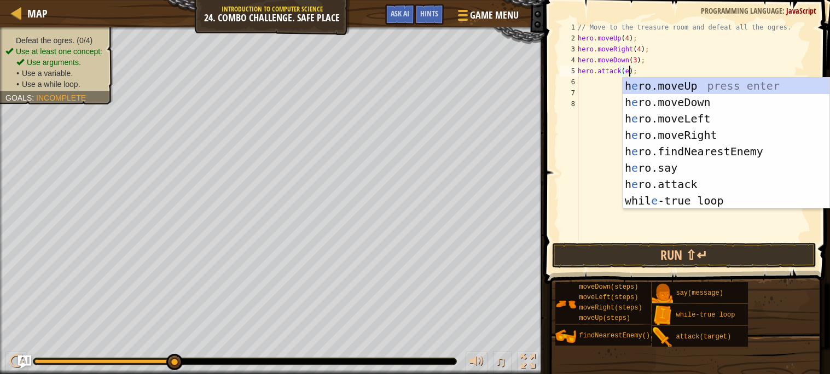
scroll to position [4, 4]
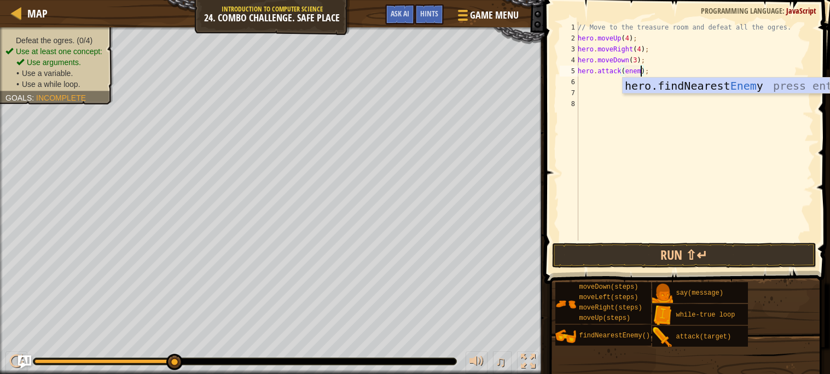
type textarea "hero.attack(enemy1);"
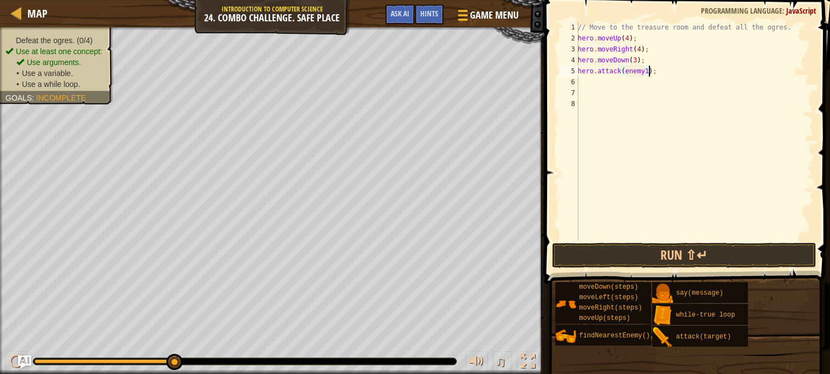
scroll to position [4, 6]
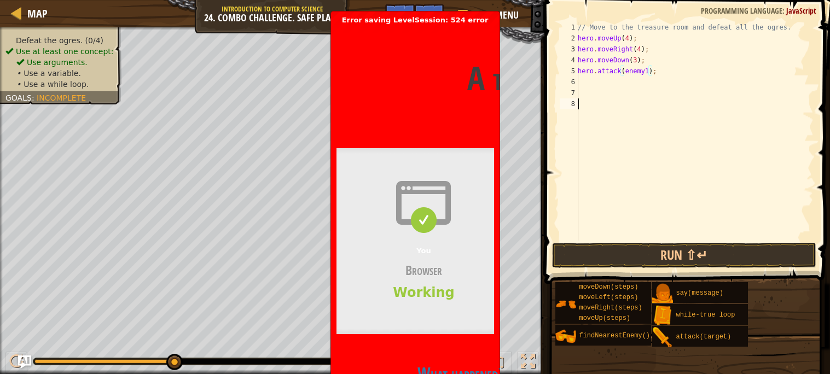
click at [512, 9] on span "Game Menu" at bounding box center [494, 15] width 51 height 15
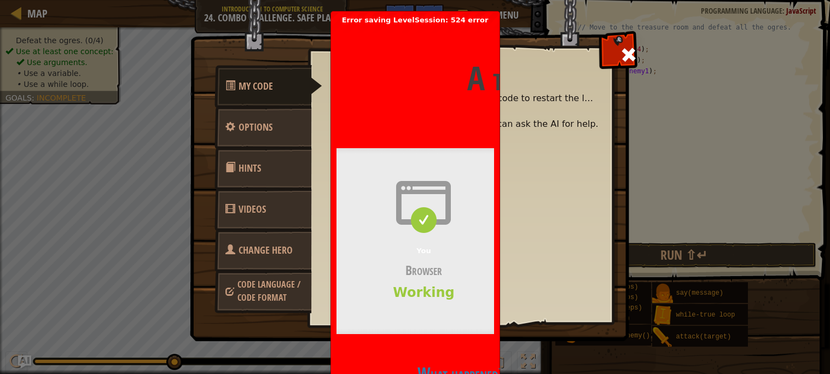
click at [489, 73] on span "A timeout occurred" at bounding box center [571, 77] width 208 height 41
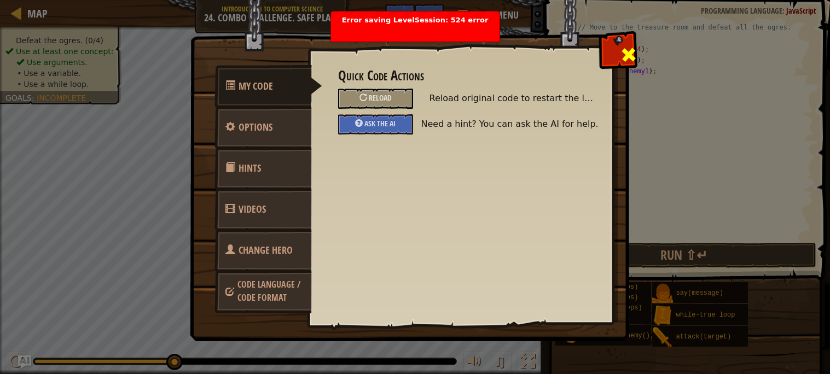
click at [621, 65] on div at bounding box center [628, 52] width 34 height 34
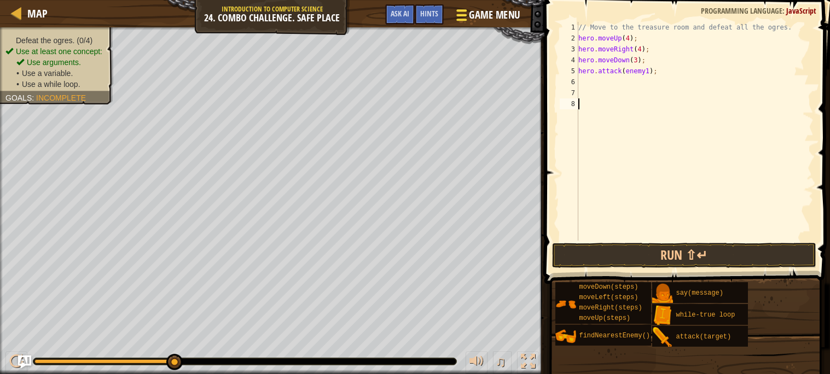
click at [490, 17] on span "Game Menu" at bounding box center [494, 15] width 51 height 15
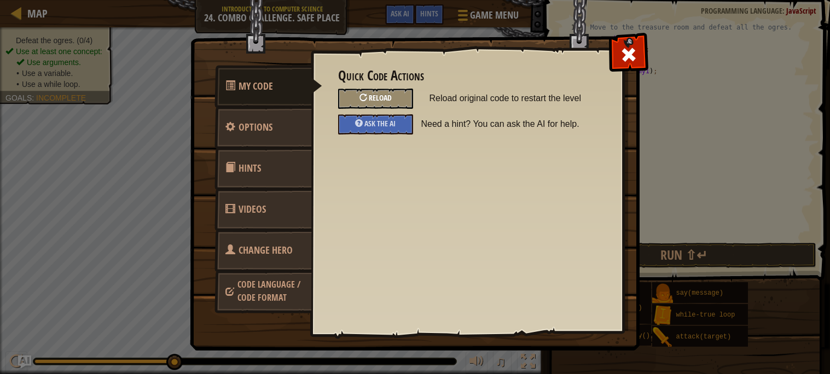
click at [381, 105] on div "Reload" at bounding box center [375, 99] width 75 height 20
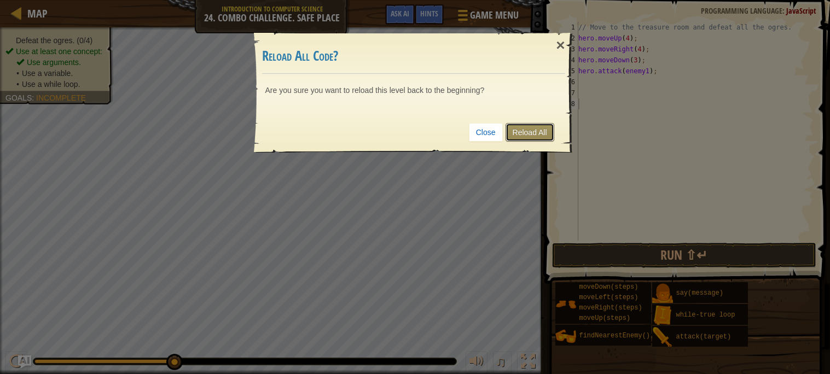
click at [538, 131] on link "Reload All" at bounding box center [530, 132] width 49 height 19
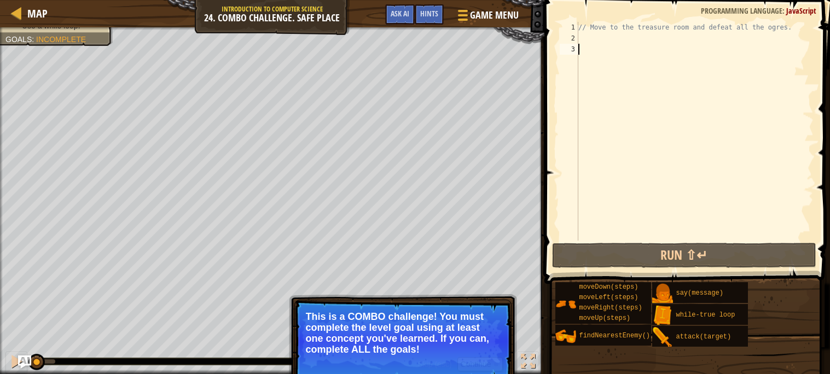
click at [498, 354] on p "This is a COMBO challenge! You must complete the level goal using at least one …" at bounding box center [403, 333] width 194 height 44
click at [483, 363] on button "Continue" at bounding box center [480, 364] width 45 height 14
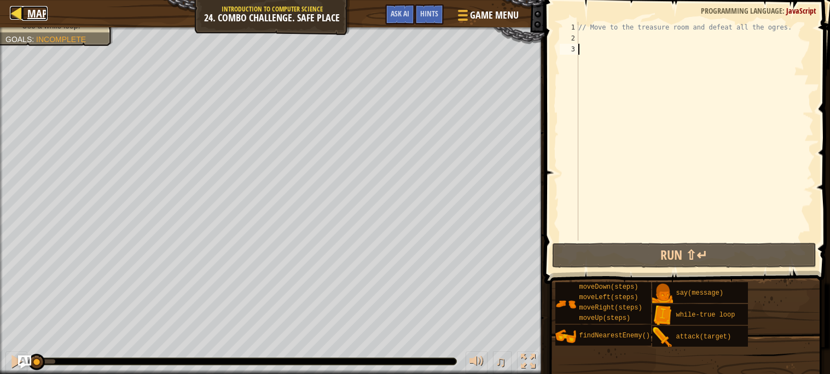
click at [13, 16] on div at bounding box center [17, 13] width 14 height 14
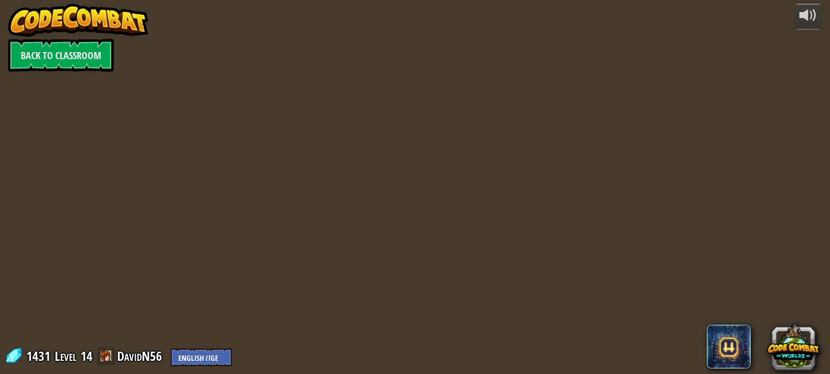
click at [344, 144] on div "powered by Back to Classroom 1431 Level 14 DavidN56 English (US) English (UK) 简…" at bounding box center [415, 187] width 830 height 374
click at [81, 34] on img at bounding box center [78, 20] width 140 height 33
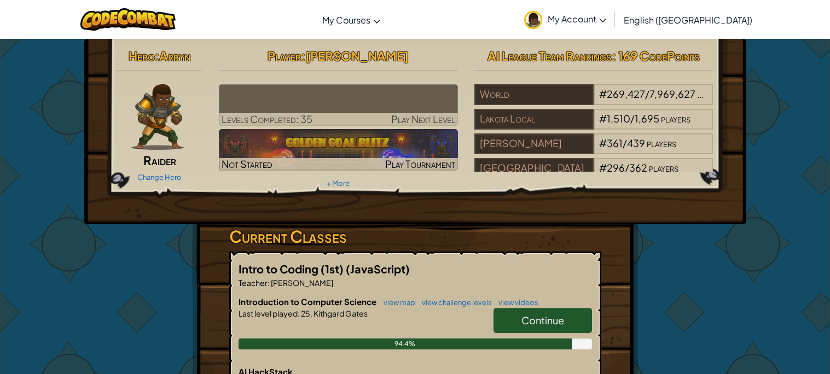
click at [556, 323] on span "Continue" at bounding box center [543, 320] width 43 height 13
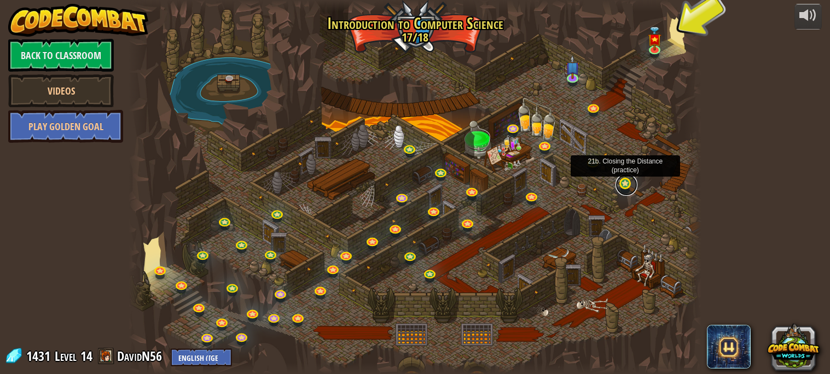
click at [627, 187] on link at bounding box center [627, 185] width 22 height 22
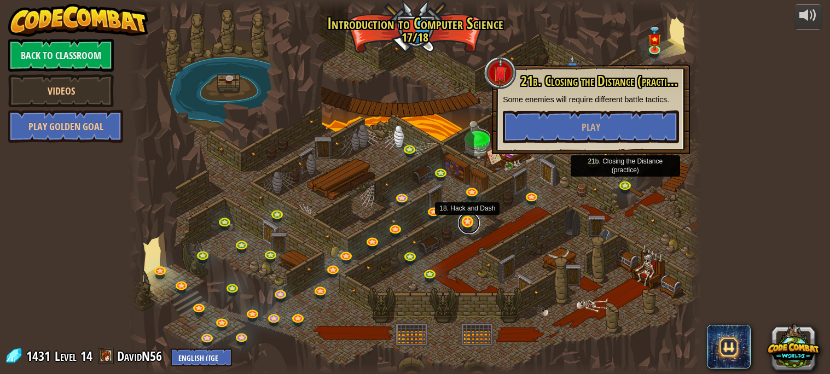
click at [467, 223] on link at bounding box center [469, 223] width 22 height 22
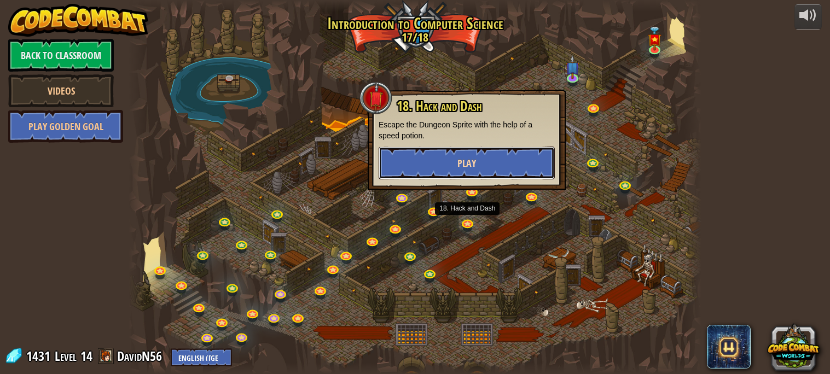
click at [438, 164] on button "Play" at bounding box center [467, 163] width 176 height 33
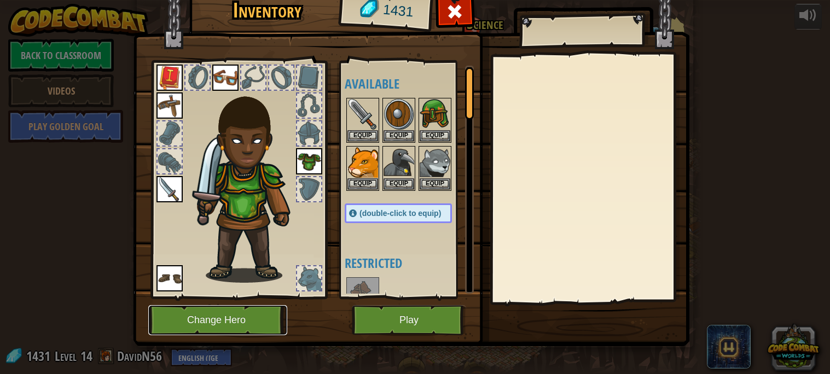
click at [241, 331] on button "Change Hero" at bounding box center [217, 320] width 139 height 30
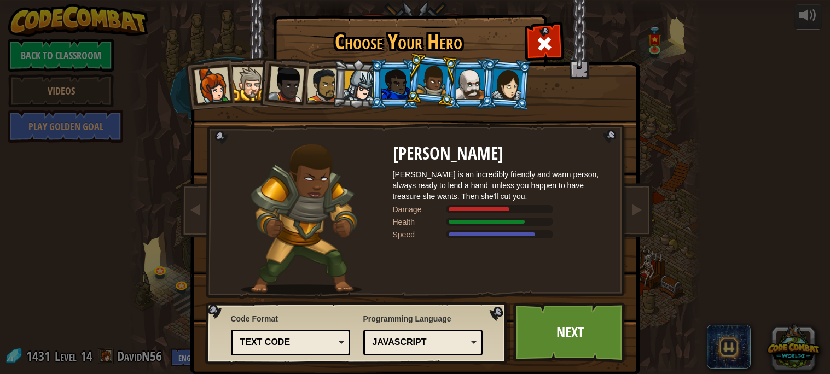
click at [387, 88] on div at bounding box center [395, 85] width 28 height 30
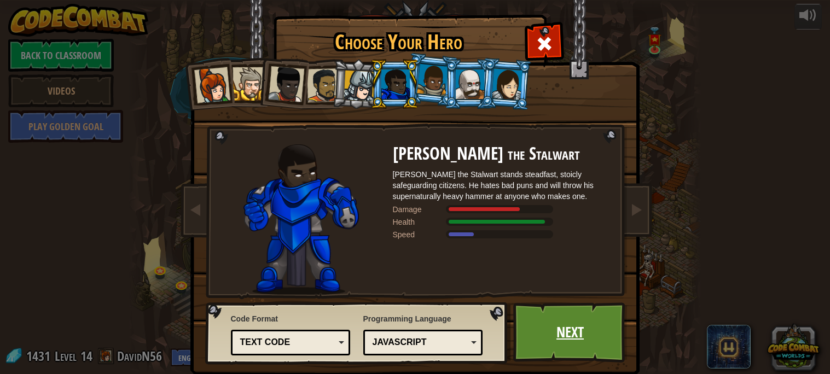
click at [561, 346] on link "Next" at bounding box center [570, 333] width 114 height 60
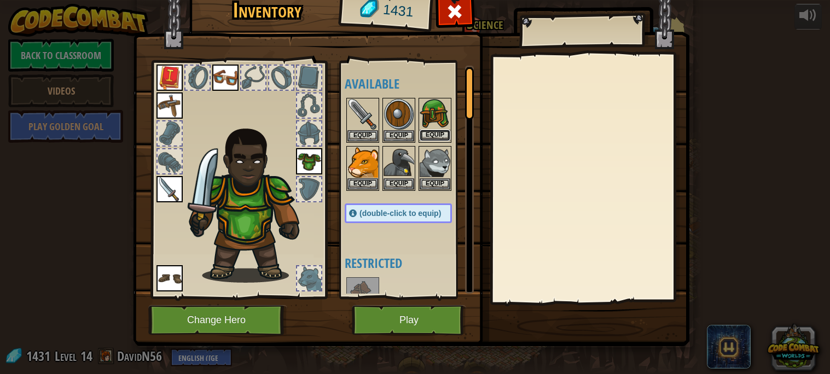
click at [436, 134] on button "Equip" at bounding box center [435, 135] width 31 height 11
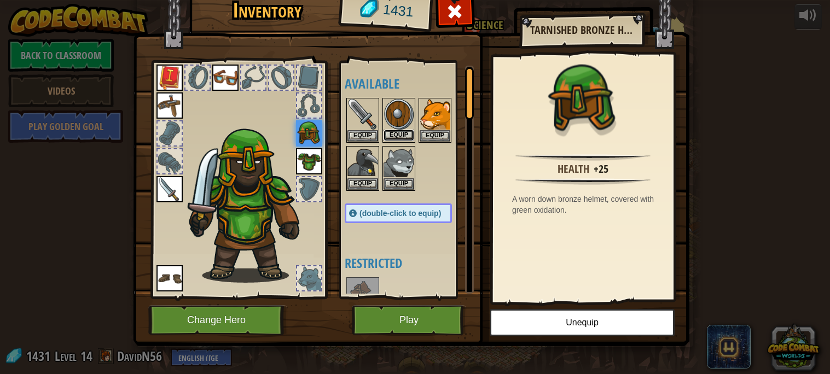
click at [398, 136] on button "Equip" at bounding box center [399, 135] width 31 height 11
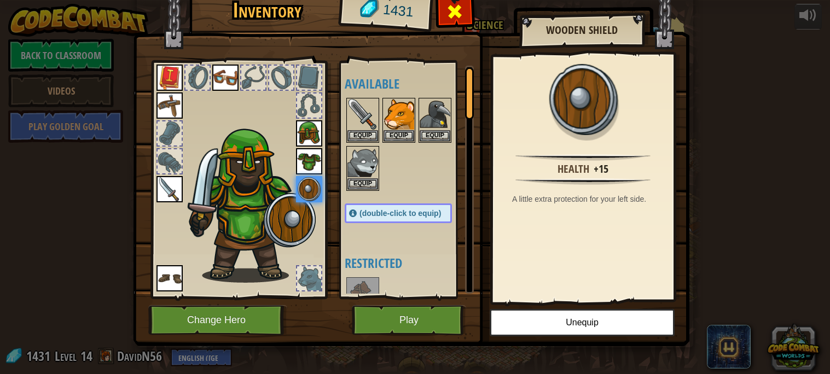
click at [464, 9] on div at bounding box center [455, 14] width 34 height 34
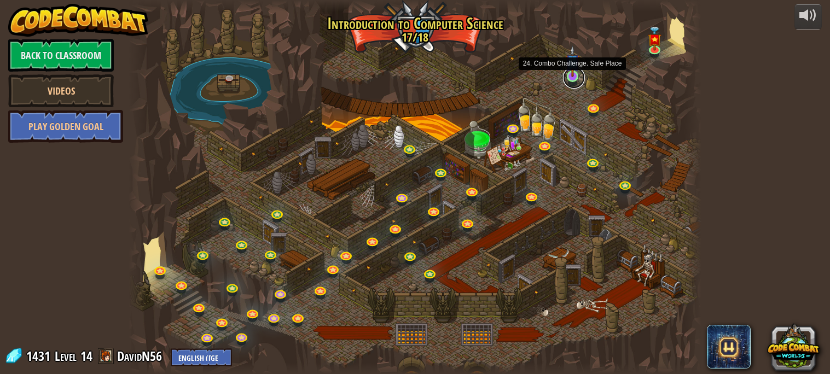
click at [574, 83] on link at bounding box center [574, 78] width 22 height 22
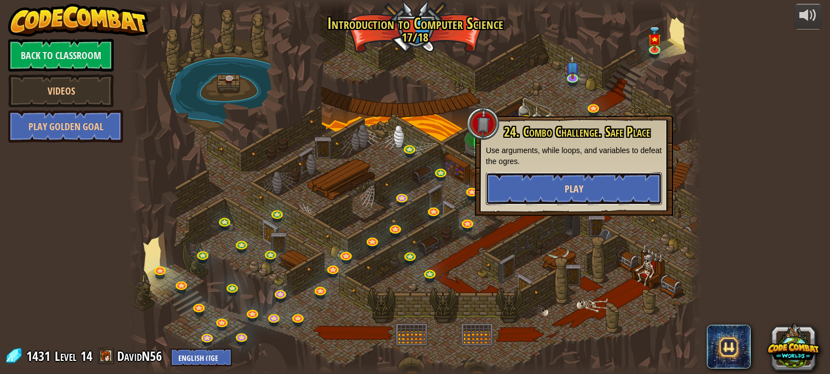
click at [541, 183] on button "Play" at bounding box center [574, 188] width 176 height 33
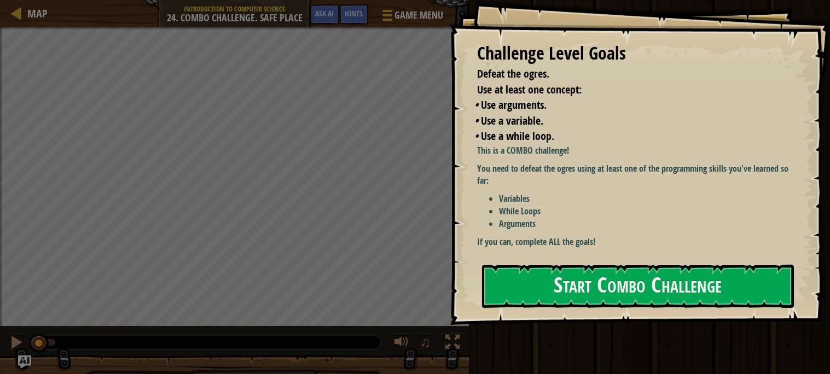
click at [594, 309] on div "Challenge Level Goals Defeat the ogres. Use at least one concept: • Use argumen…" at bounding box center [640, 162] width 380 height 325
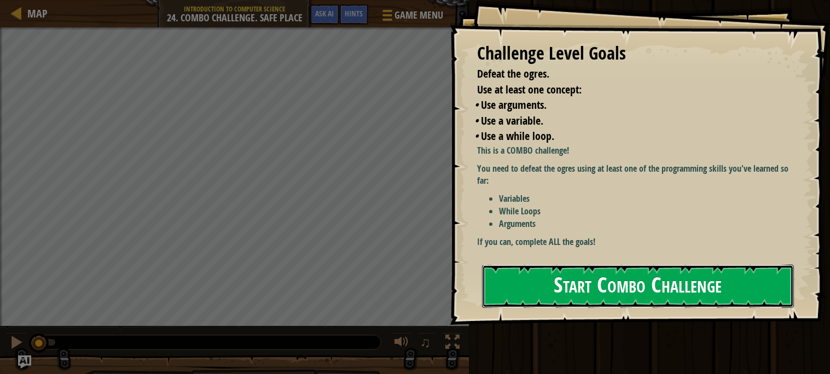
click at [594, 300] on button "Start Combo Challenge" at bounding box center [638, 286] width 312 height 43
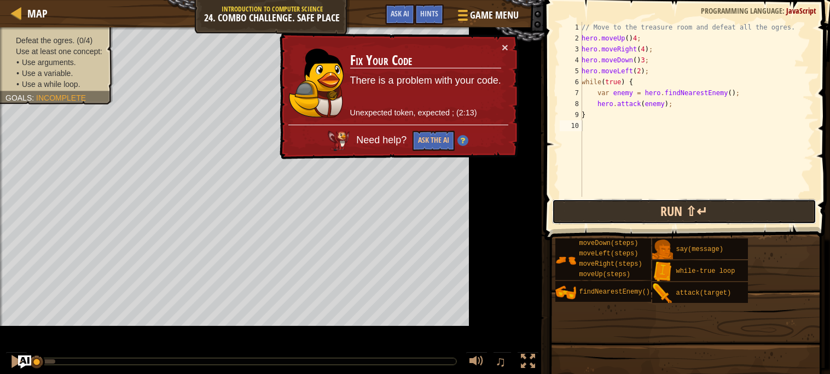
click at [574, 215] on button "Run ⇧↵" at bounding box center [684, 211] width 264 height 25
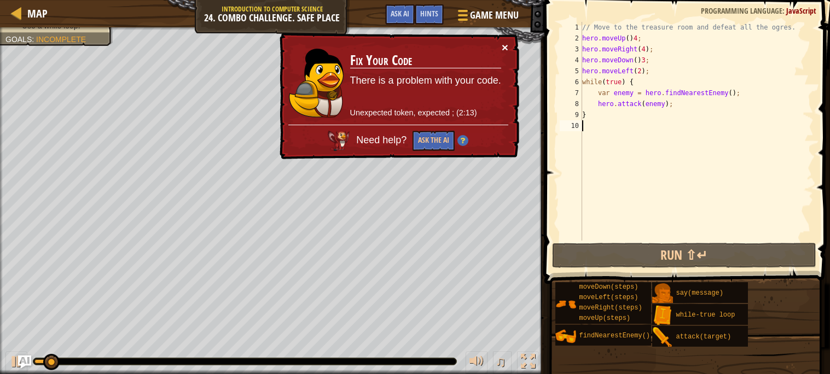
click at [507, 48] on button "×" at bounding box center [505, 47] width 7 height 11
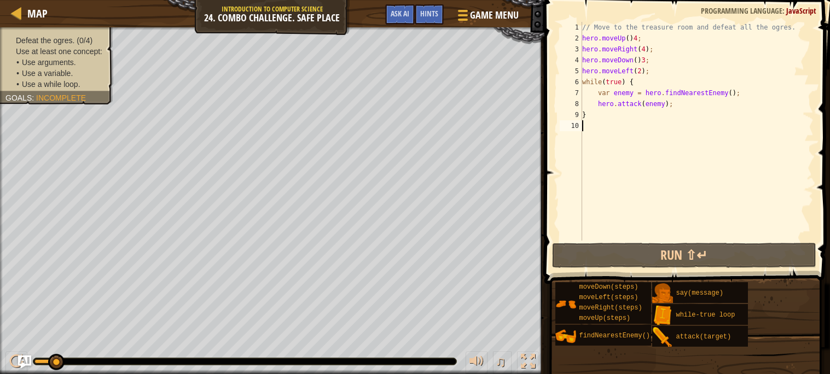
click at [772, 86] on div "// Move to the treasure room and defeat all the ogres. hero . moveUp ( ) 4 ; he…" at bounding box center [697, 142] width 234 height 241
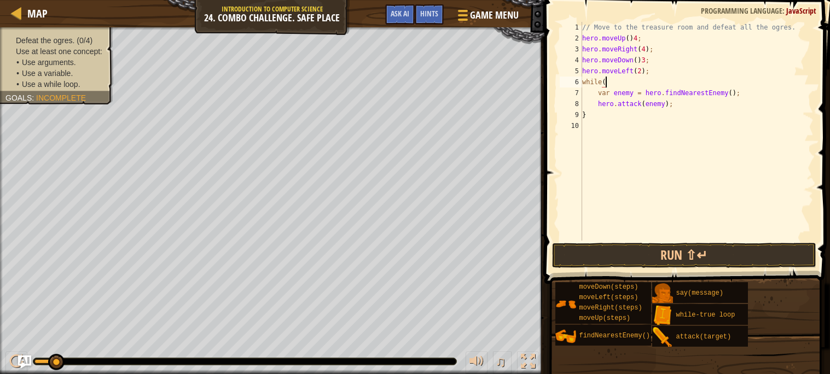
type textarea "w"
click at [594, 97] on div "// Move to the treasure room and defeat all the ogres. hero . moveUp ( ) 4 ; he…" at bounding box center [697, 142] width 234 height 241
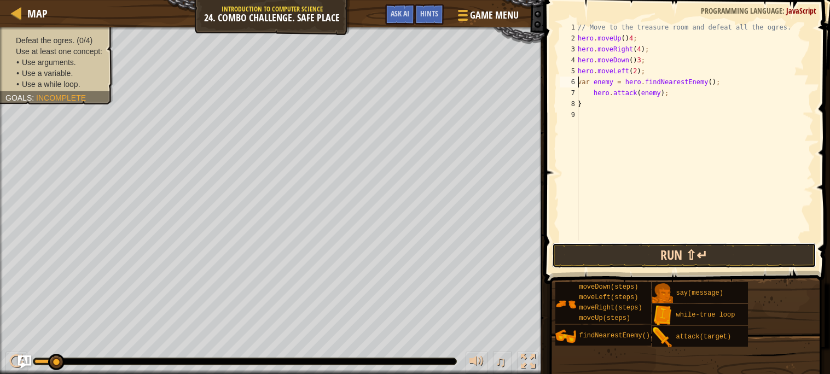
click at [634, 254] on button "Run ⇧↵" at bounding box center [684, 255] width 264 height 25
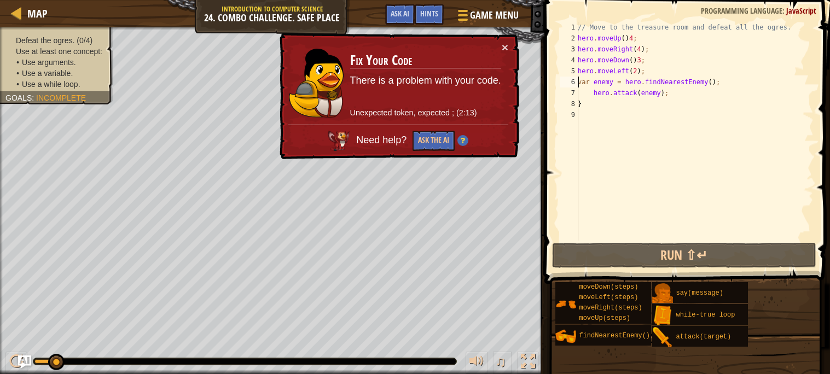
click at [679, 98] on div "// Move to the treasure room and defeat all the ogres. hero . moveUp ( ) 4 ; he…" at bounding box center [695, 142] width 238 height 241
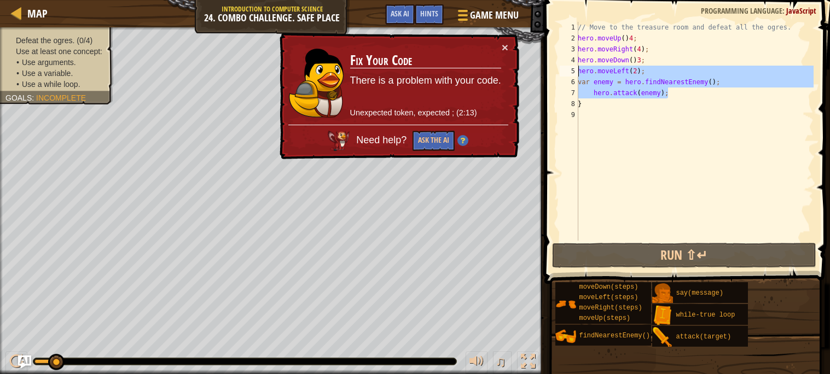
drag, startPoint x: 679, startPoint y: 98, endPoint x: 581, endPoint y: 77, distance: 100.7
click at [581, 77] on div "// Move to the treasure room and defeat all the ogres. hero . moveUp ( ) 4 ; he…" at bounding box center [695, 142] width 238 height 241
type textarea "var enemy = hero.findNearestEnemy(); hero.attack(enemy);"
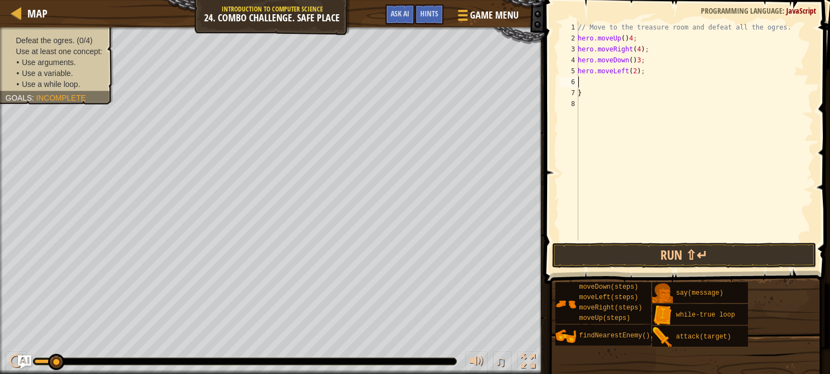
click at [607, 94] on div "// Move to the treasure room and defeat all the ogres. hero . moveUp ( ) 4 ; he…" at bounding box center [695, 142] width 238 height 241
type textarea "}"
click at [592, 82] on div "// Move to the treasure room and defeat all the ogres. hero . moveUp ( ) 4 ; he…" at bounding box center [695, 142] width 238 height 241
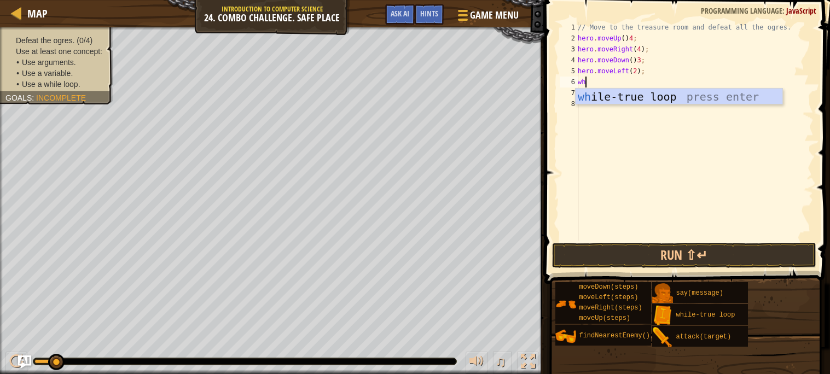
type textarea "whe"
click at [602, 95] on div "wh il e -true loop press enter" at bounding box center [679, 113] width 207 height 49
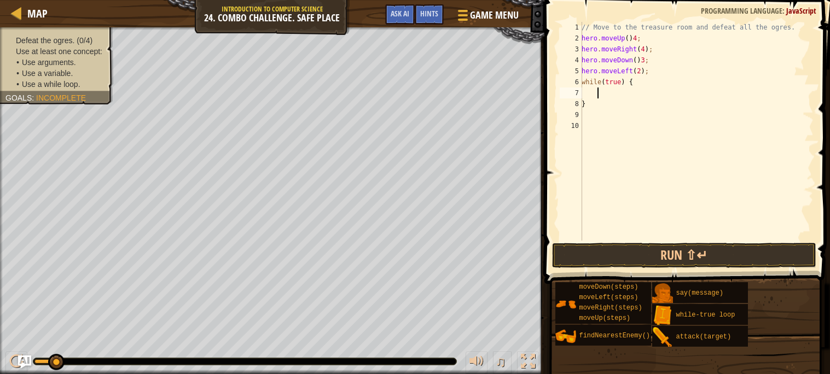
type textarea "he"
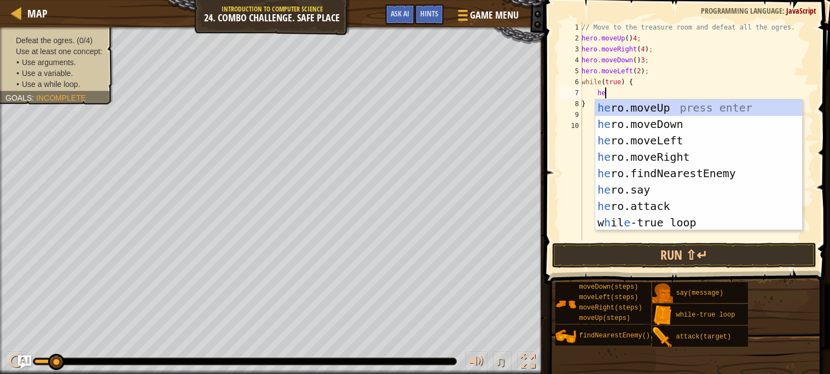
scroll to position [4, 1]
click at [668, 169] on div "he ro.moveUp press enter he ro.moveDown press enter he ro.moveLeft press enter …" at bounding box center [698, 182] width 207 height 164
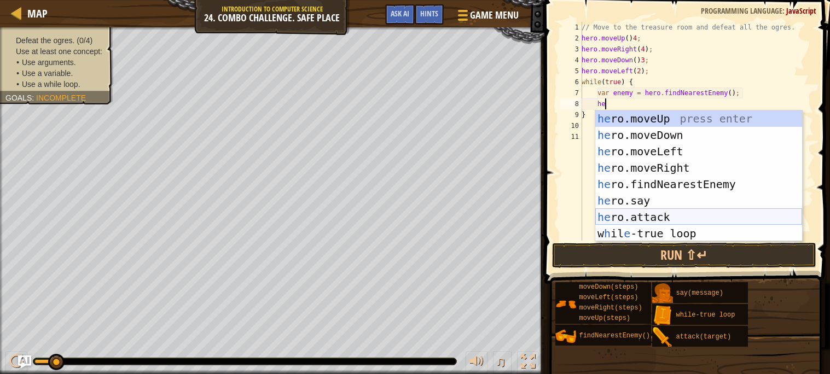
click at [671, 216] on div "he ro.moveUp press enter he ro.moveDown press enter he ro.moveLeft press enter …" at bounding box center [698, 193] width 207 height 164
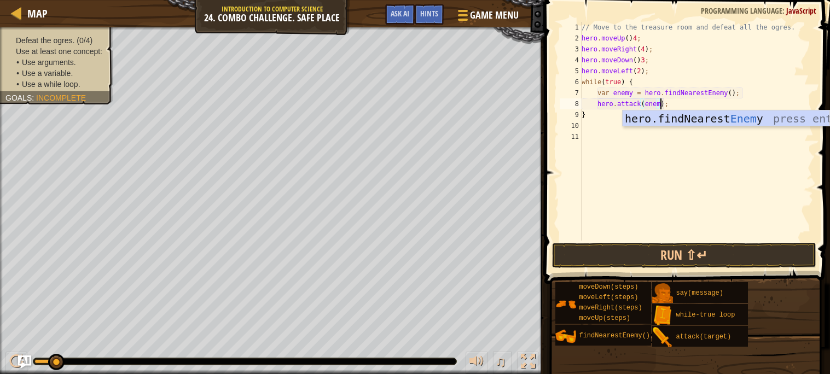
scroll to position [4, 7]
click at [684, 259] on button "Run ⇧↵" at bounding box center [684, 255] width 264 height 25
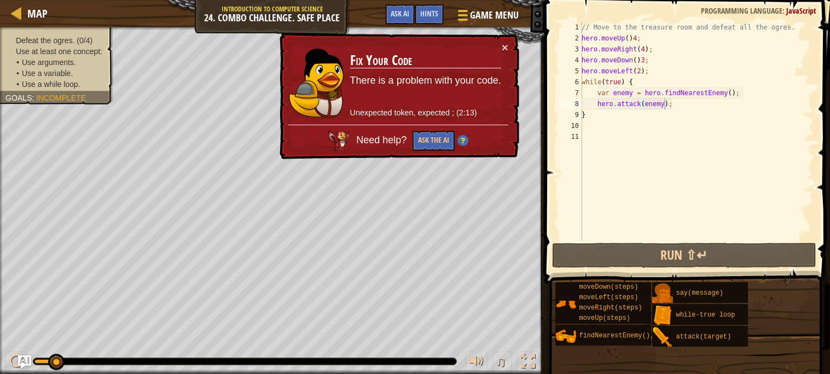
click at [428, 153] on div "× Fix Your Code There is a problem with your code. Unexpected token, expected ;…" at bounding box center [398, 96] width 243 height 129
click at [426, 146] on button "Ask the AI" at bounding box center [433, 141] width 43 height 21
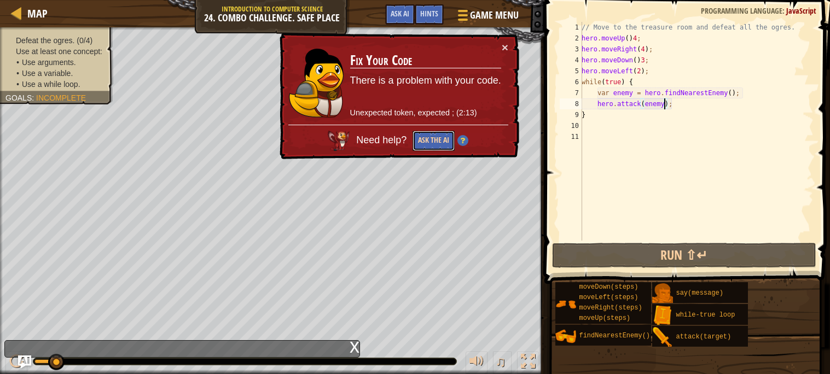
click at [426, 146] on button "Ask the AI" at bounding box center [434, 141] width 42 height 20
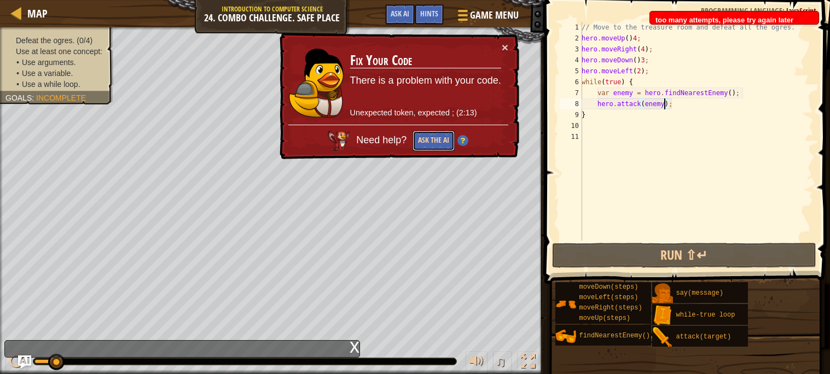
click at [426, 145] on button "Ask the AI" at bounding box center [434, 141] width 42 height 21
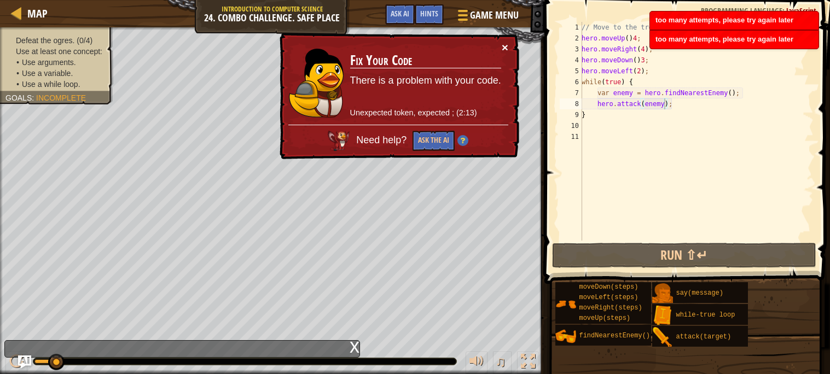
click at [507, 50] on button "×" at bounding box center [504, 46] width 7 height 11
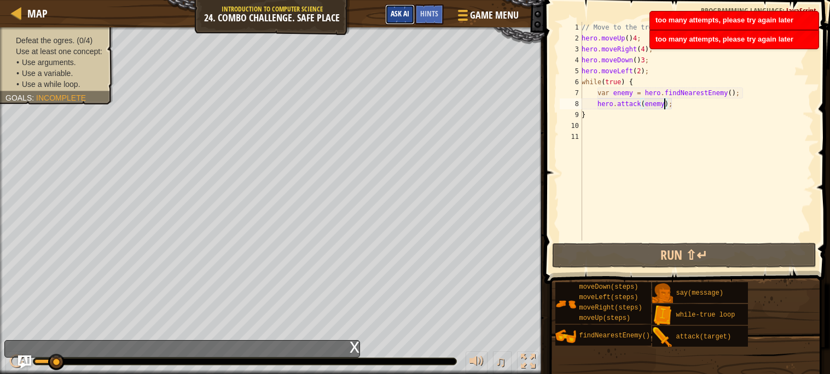
click at [410, 21] on button "Ask AI" at bounding box center [400, 14] width 30 height 20
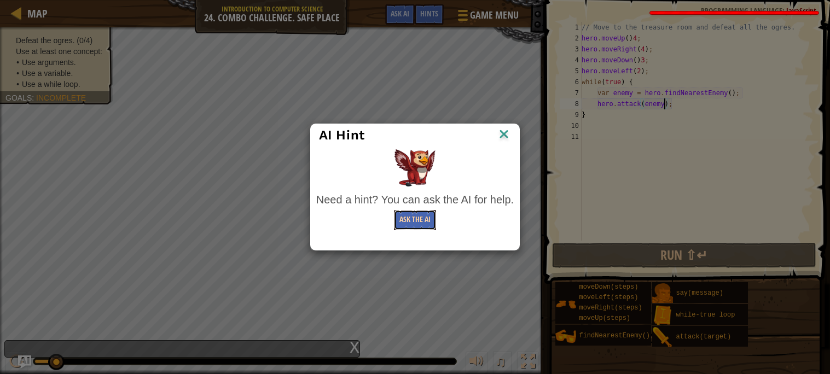
click at [423, 219] on button "Ask the AI" at bounding box center [415, 220] width 42 height 20
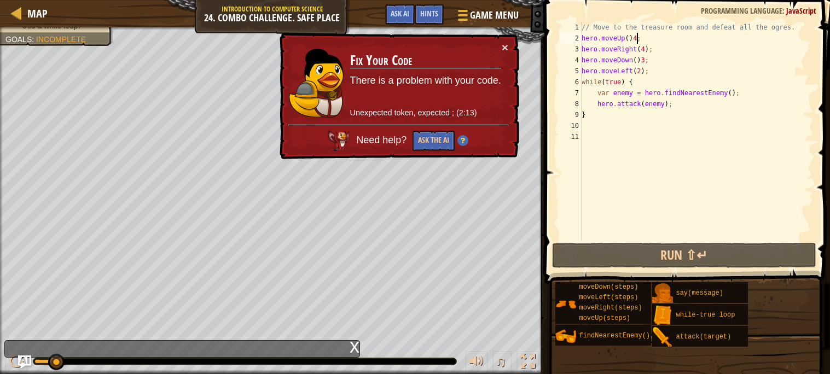
click at [638, 38] on div "// Move to the treasure room and defeat all the ogres. hero . moveUp ( ) 4 ; he…" at bounding box center [697, 142] width 234 height 241
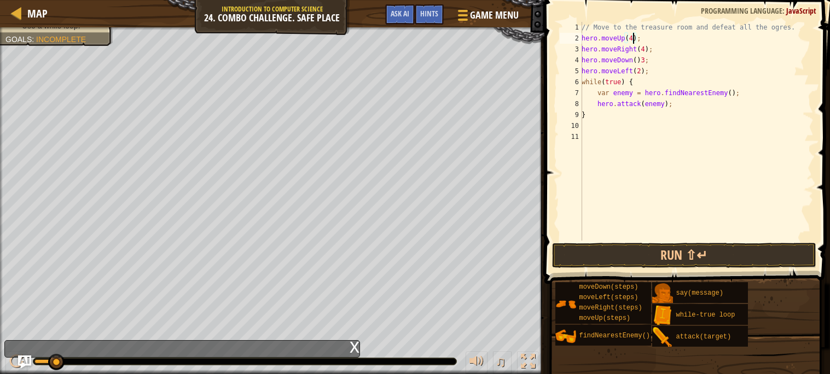
scroll to position [4, 4]
click at [646, 60] on div "// Move to the treasure room and defeat all the ogres. hero . moveUp ( 4 ) ; he…" at bounding box center [697, 142] width 234 height 241
click at [638, 60] on div "// Move to the treasure room and defeat all the ogres. hero . moveUp ( 4 ) ; he…" at bounding box center [697, 142] width 234 height 241
type textarea "hero.moveDown(3);"
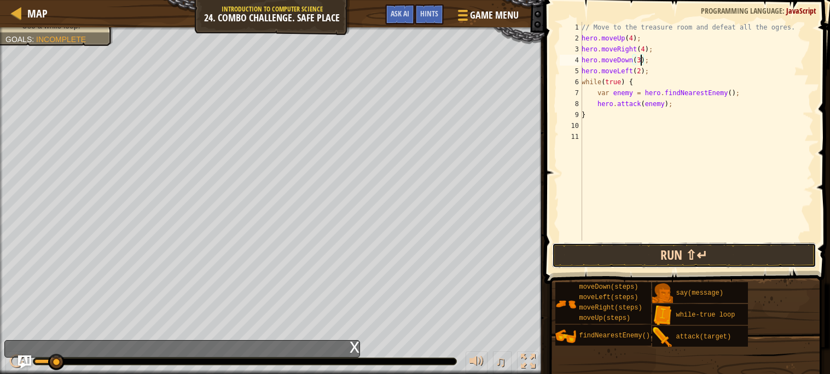
click at [679, 260] on button "Run ⇧↵" at bounding box center [684, 255] width 264 height 25
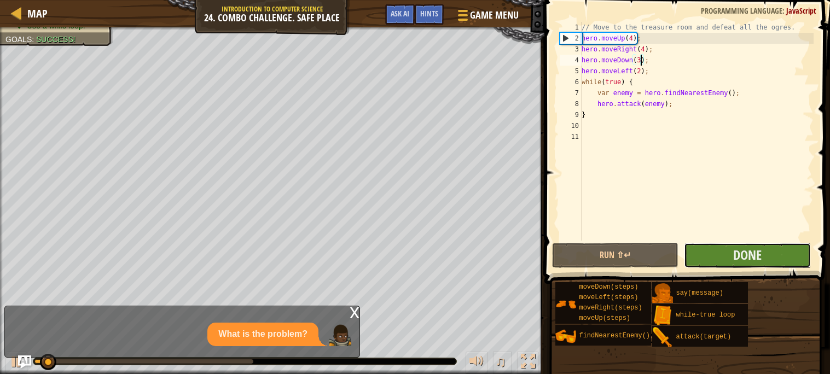
click at [708, 250] on button "Done" at bounding box center [747, 255] width 127 height 25
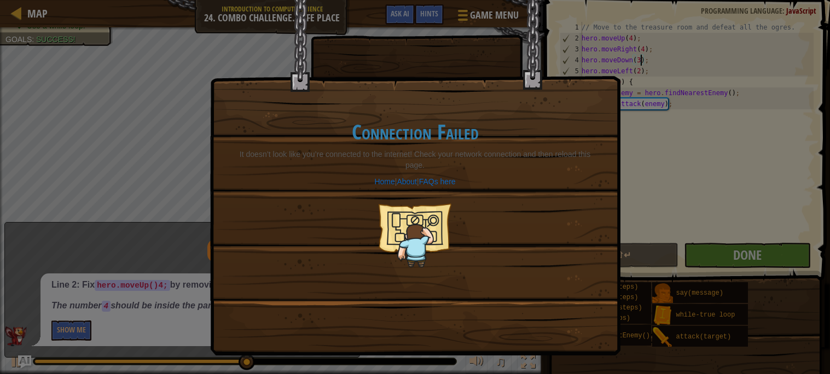
click at [484, 99] on div "Connection Failed It doesn’t look like you’re connected to the internet! Check …" at bounding box center [415, 194] width 387 height 191
